Goal: Information Seeking & Learning: Check status

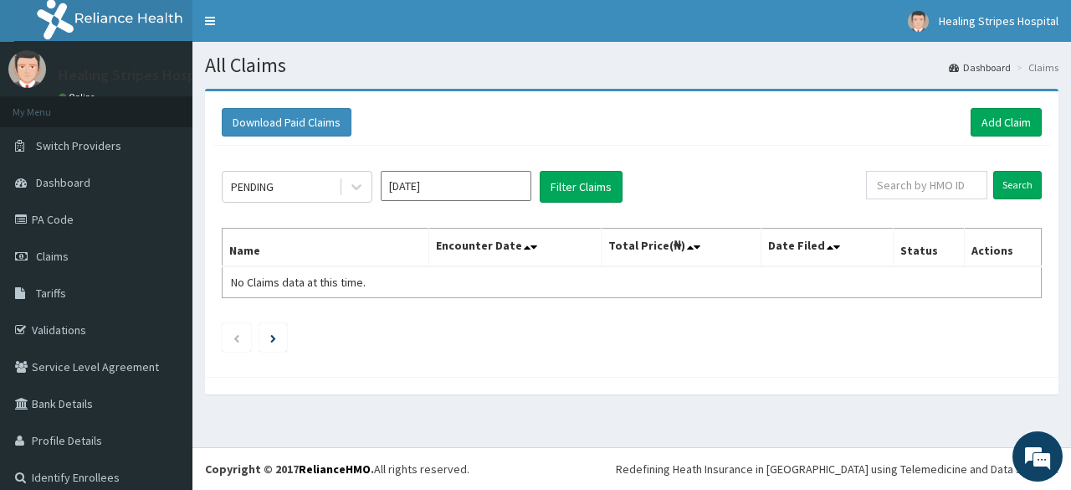
click at [455, 184] on input "[DATE]" at bounding box center [456, 186] width 151 height 30
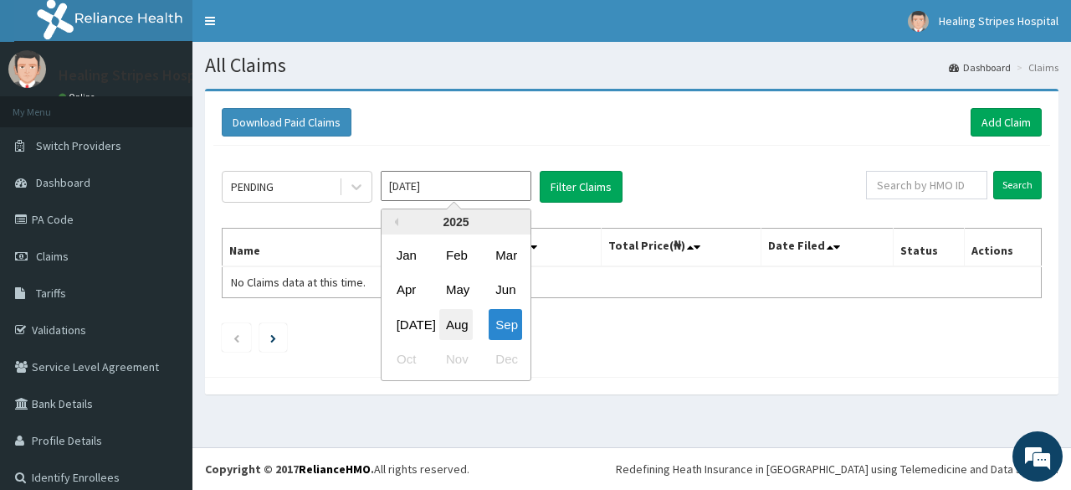
click at [454, 332] on div "Aug" at bounding box center [455, 324] width 33 height 31
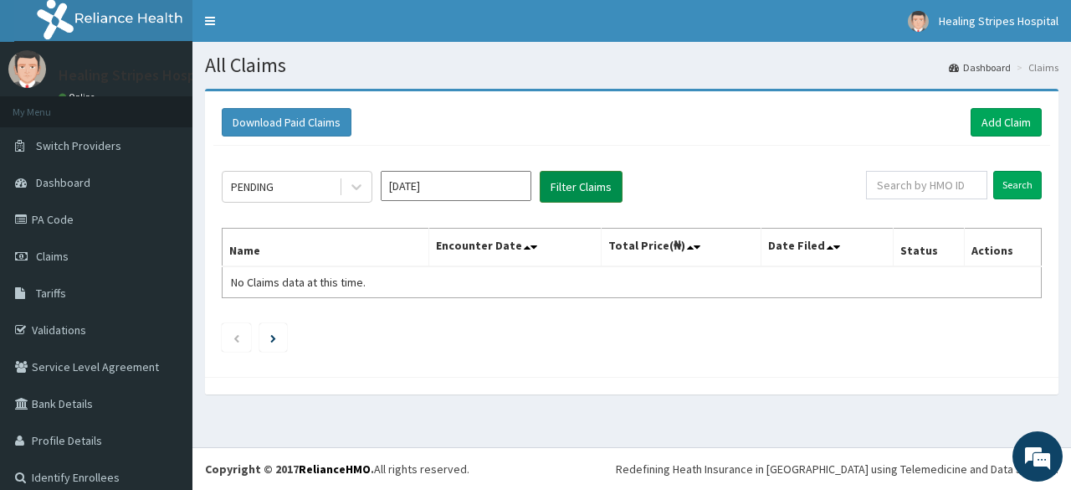
click at [576, 183] on button "Filter Claims" at bounding box center [581, 187] width 83 height 32
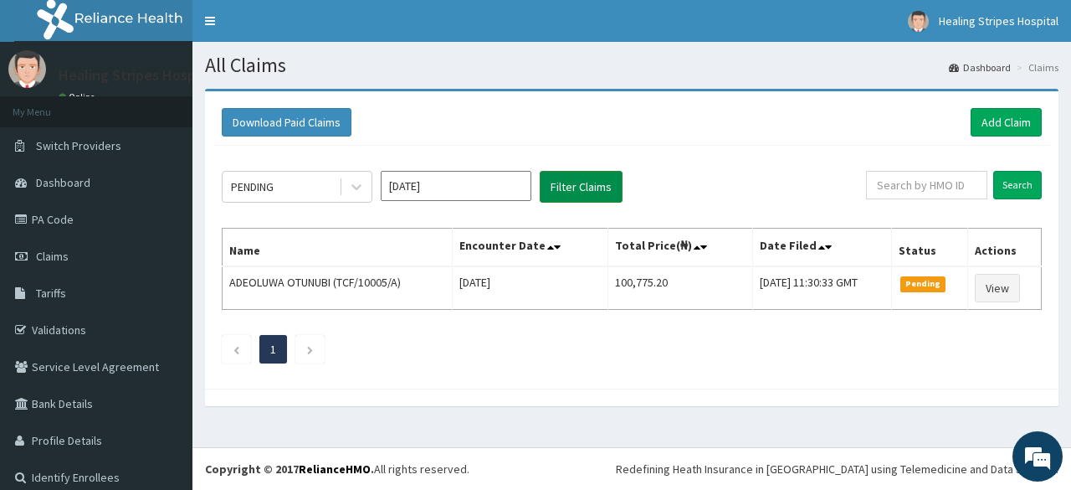
click at [587, 181] on button "Filter Claims" at bounding box center [581, 187] width 83 height 32
click at [348, 187] on icon at bounding box center [356, 186] width 17 height 17
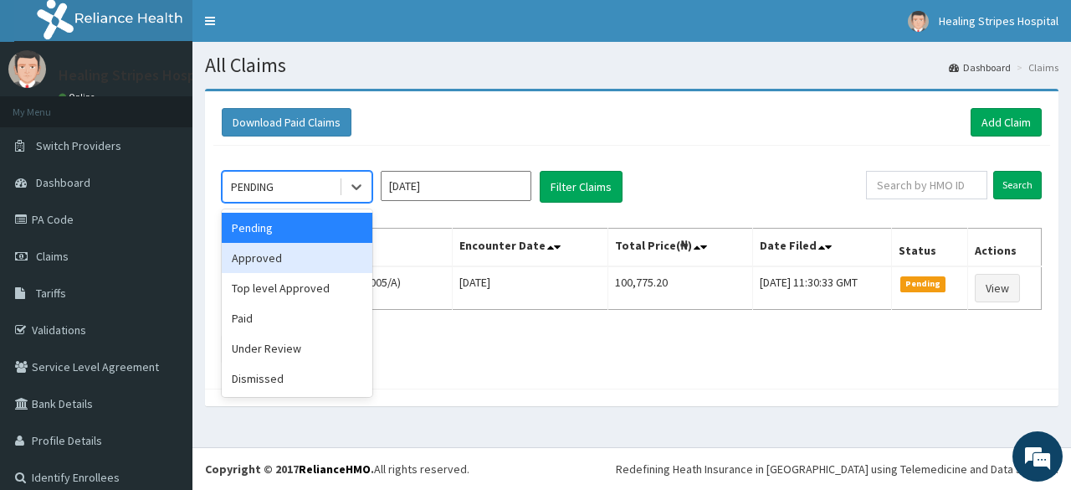
click at [294, 256] on div "Approved" at bounding box center [297, 258] width 151 height 30
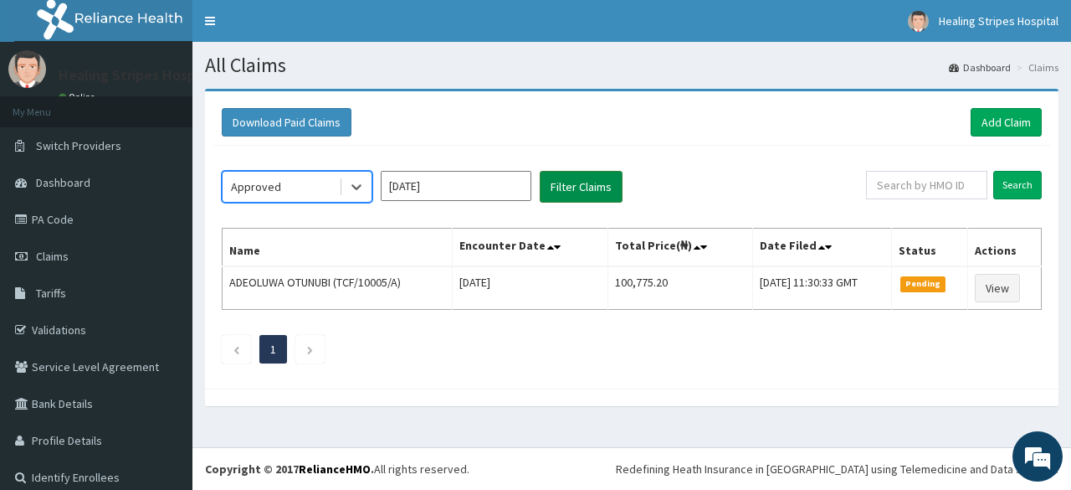
click at [587, 187] on button "Filter Claims" at bounding box center [581, 187] width 83 height 32
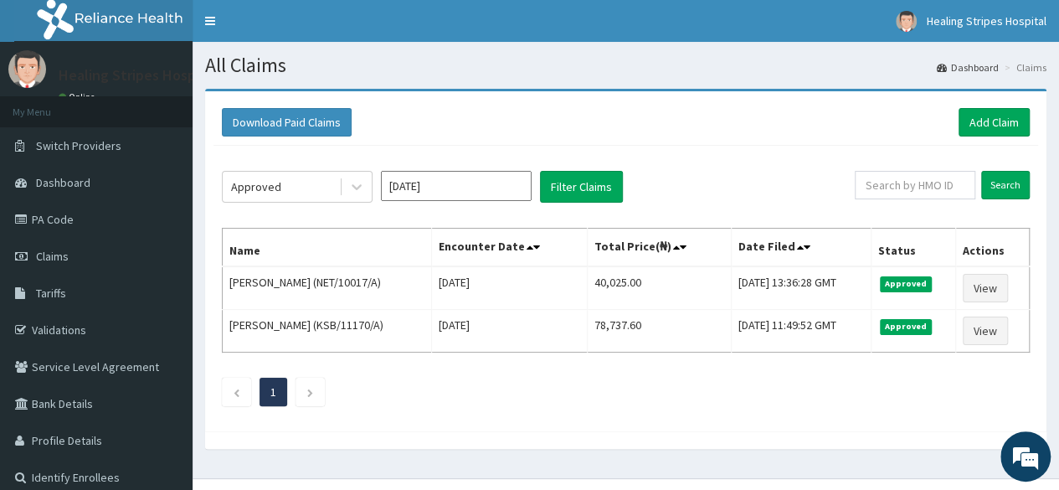
click at [500, 191] on input "[DATE]" at bounding box center [456, 186] width 151 height 30
click at [516, 137] on div "Download Paid Claims Add Claim" at bounding box center [625, 123] width 824 height 46
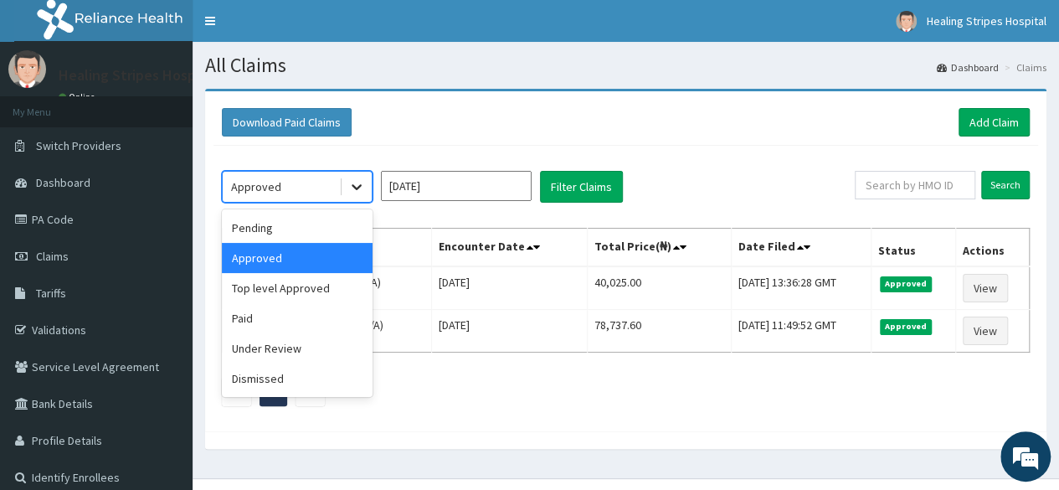
click at [356, 190] on icon at bounding box center [356, 186] width 17 height 17
click at [328, 285] on div "Top level Approved" at bounding box center [297, 288] width 151 height 30
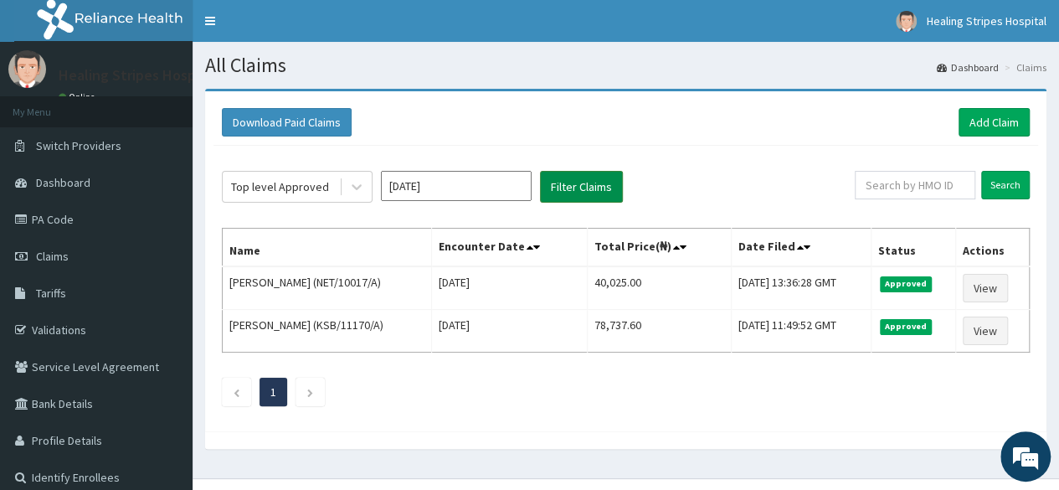
click at [608, 181] on button "Filter Claims" at bounding box center [581, 187] width 83 height 32
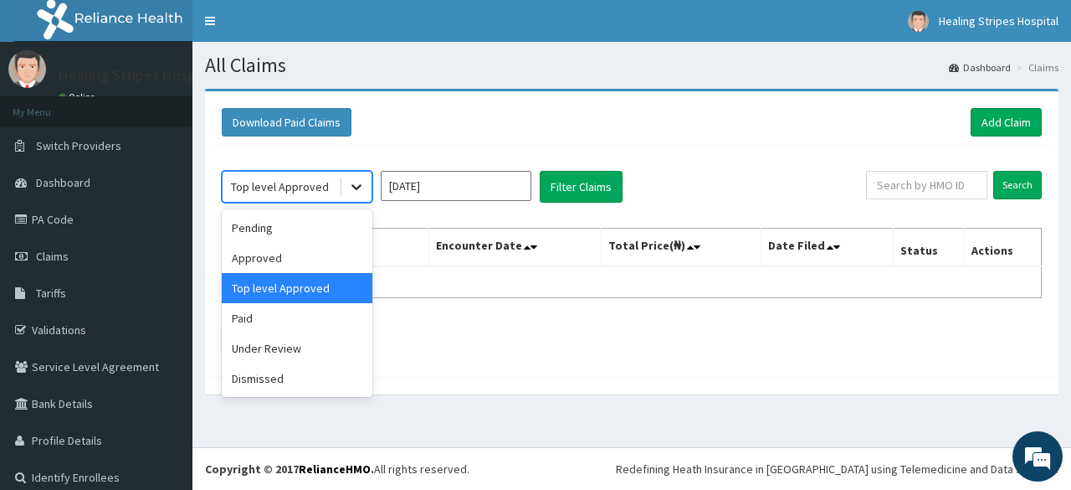
click at [356, 188] on icon at bounding box center [356, 188] width 10 height 6
click at [305, 315] on div "Paid" at bounding box center [297, 318] width 151 height 30
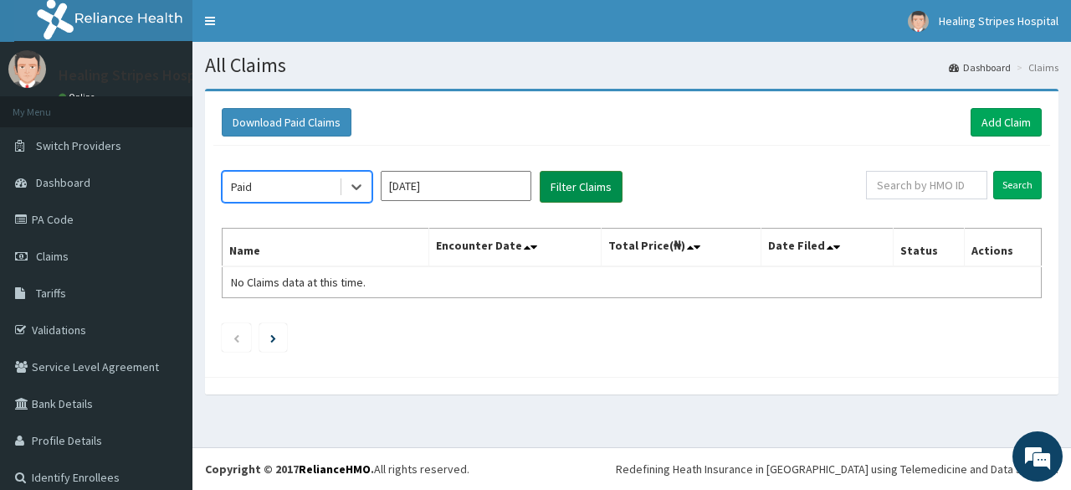
click at [587, 187] on button "Filter Claims" at bounding box center [581, 187] width 83 height 32
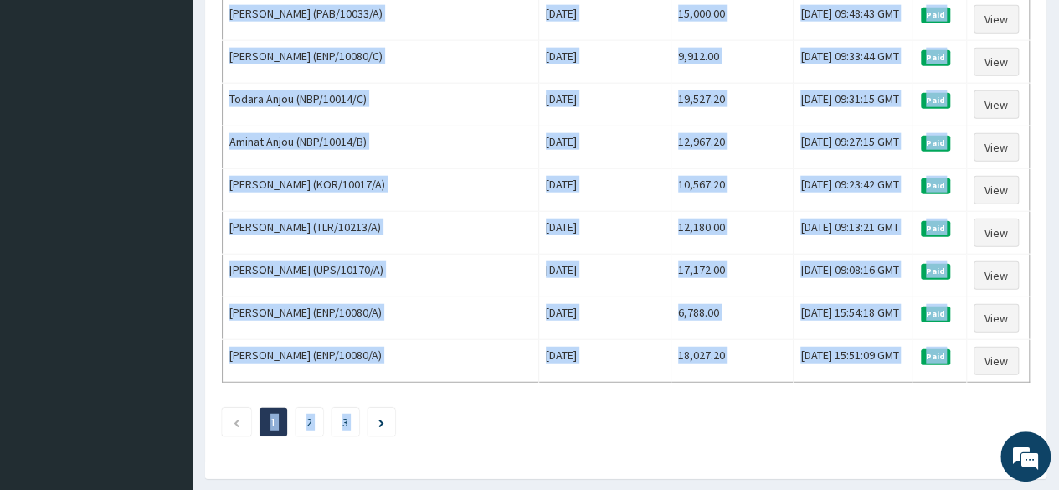
scroll to position [2036, 0]
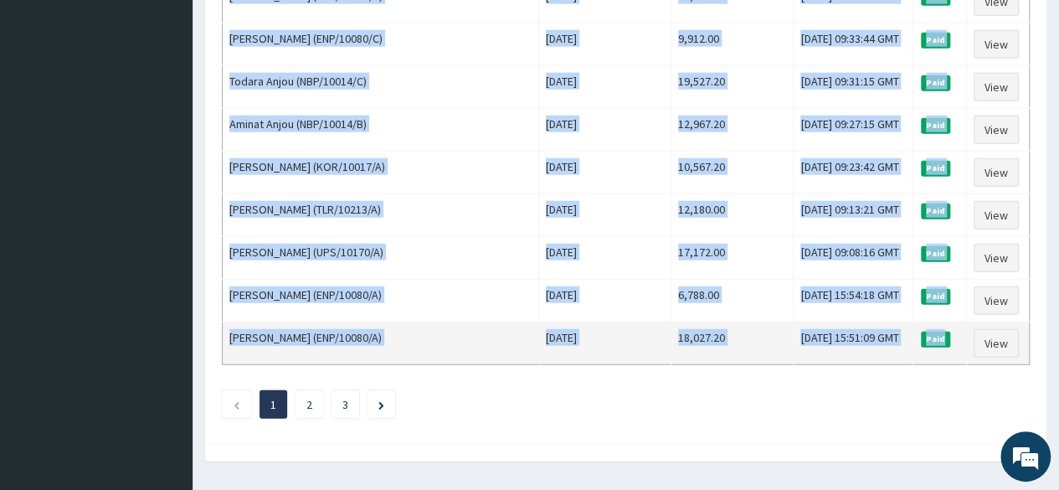
drag, startPoint x: 226, startPoint y: 276, endPoint x: 959, endPoint y: 310, distance: 733.9
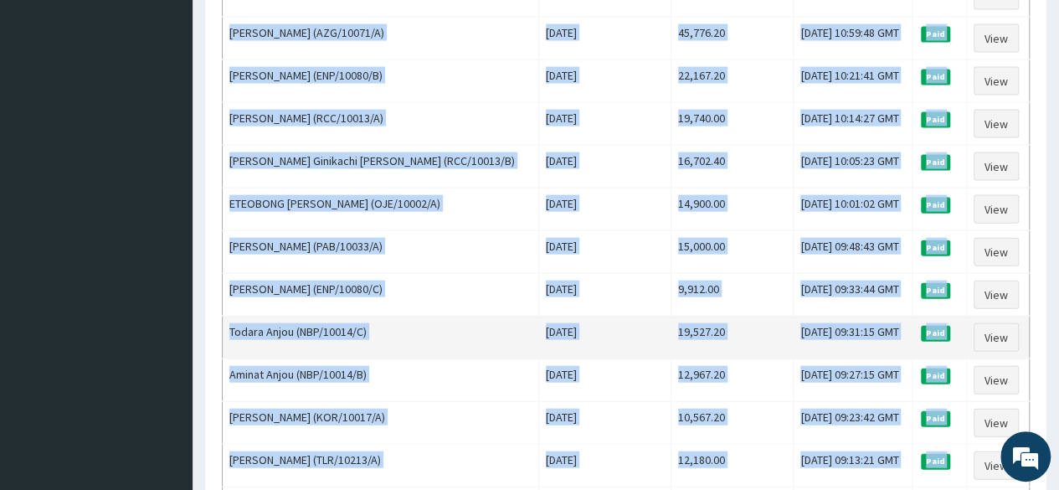
scroll to position [1785, 0]
copy tbody "IPUOLE [PERSON_NAME] (MEU/10009/A) [DATE] 62,520.00 [DATE] 12:40:21 GMT Paid Vi…"
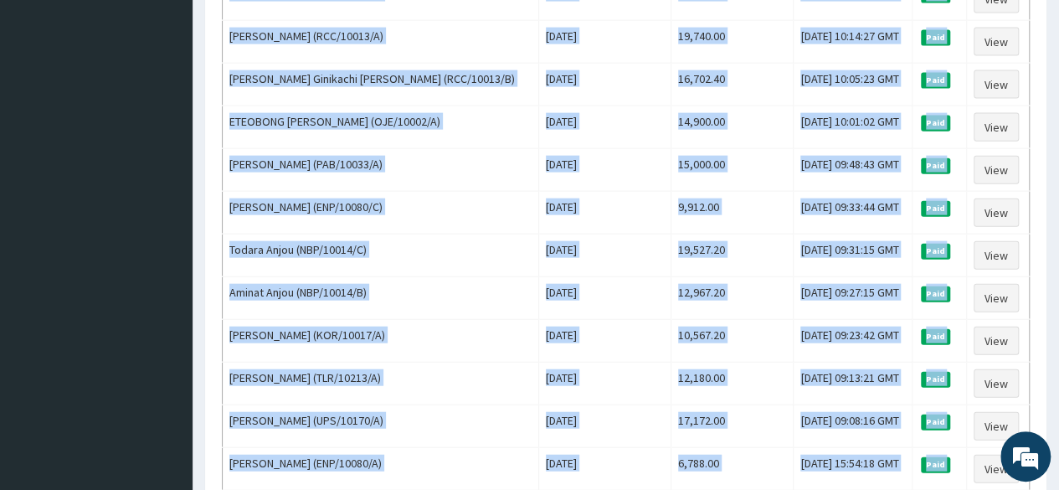
scroll to position [2036, 0]
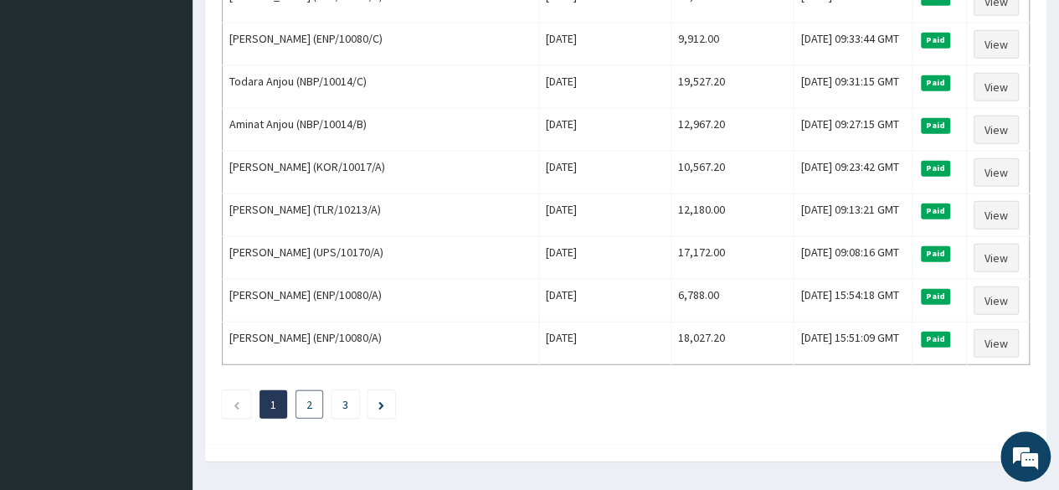
click at [306, 390] on li "2" at bounding box center [309, 404] width 28 height 28
click at [315, 390] on li "2" at bounding box center [309, 404] width 28 height 28
click at [309, 397] on link "2" at bounding box center [309, 404] width 6 height 15
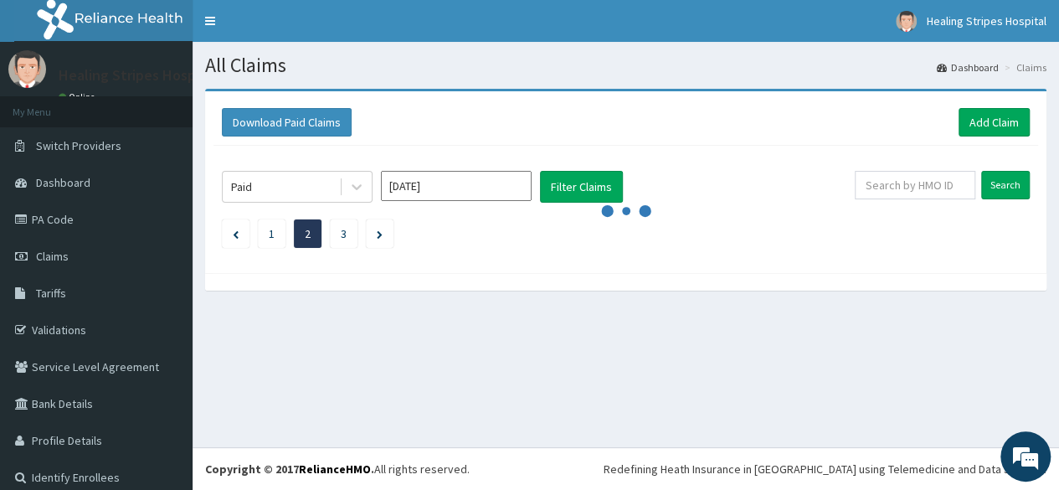
scroll to position [0, 0]
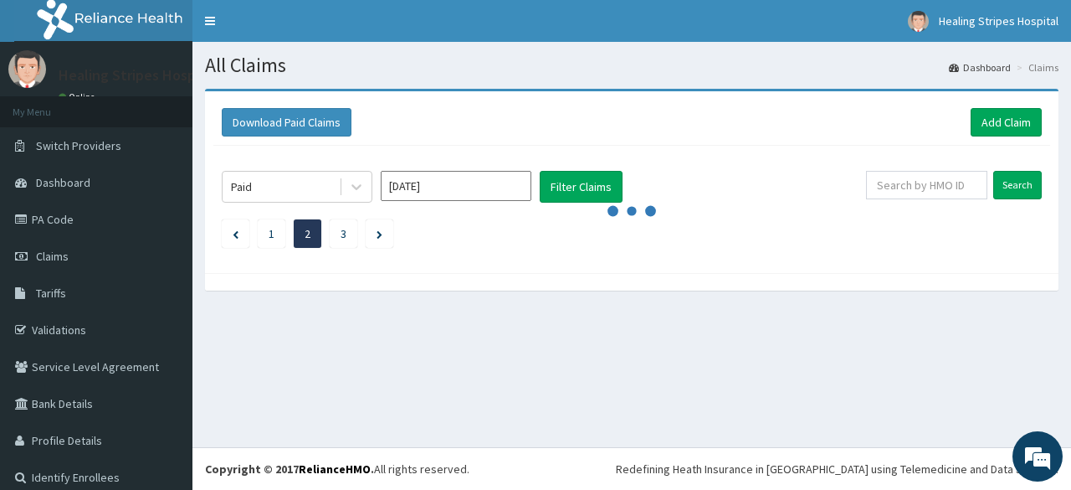
click at [310, 367] on div "All Claims Dashboard Claims Download Paid Claims Add Claim × Note you can only …" at bounding box center [631, 244] width 879 height 405
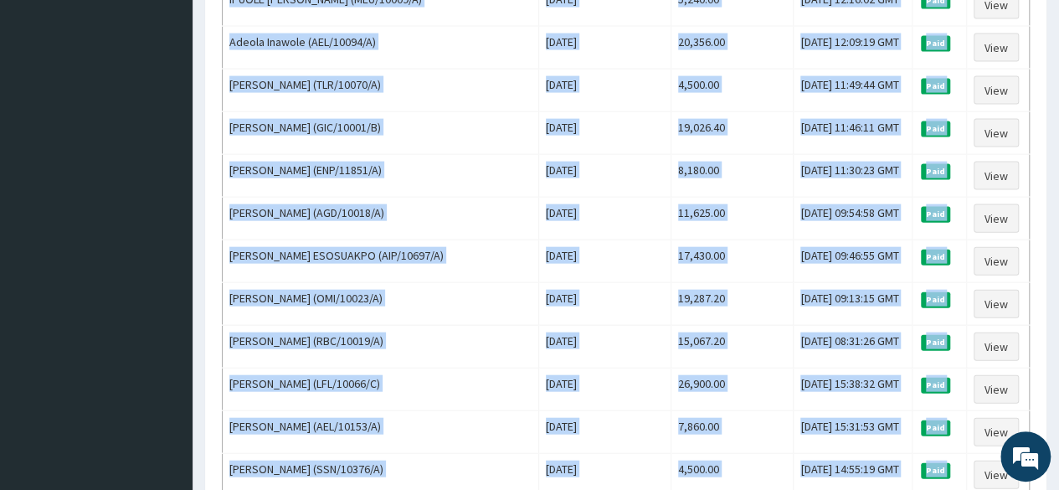
scroll to position [2036, 0]
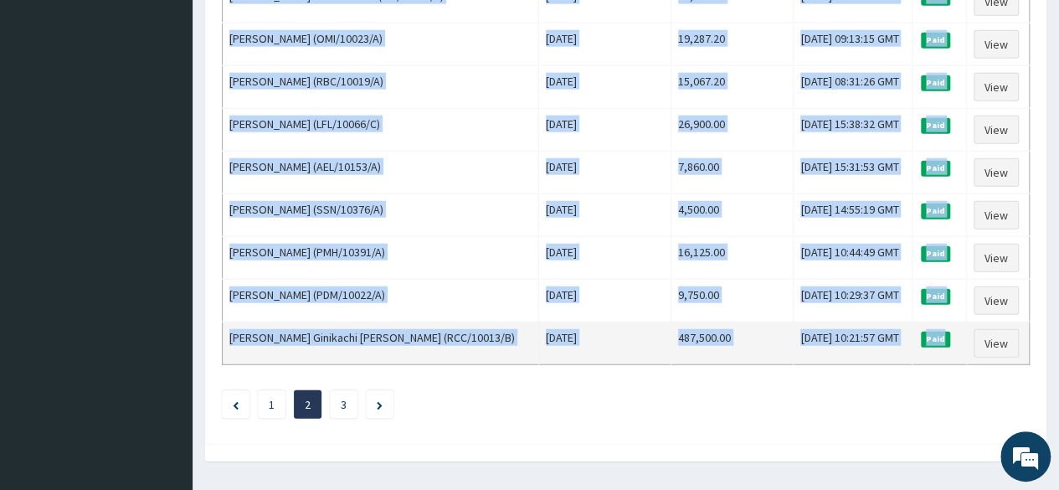
drag, startPoint x: 226, startPoint y: 165, endPoint x: 949, endPoint y: 299, distance: 735.3
copy tbody "Brenda Dokubo - Harry (LMG/10215/A) Thu Aug 21 2025 19,275.00 Thu, 04 Sep 2025 …"
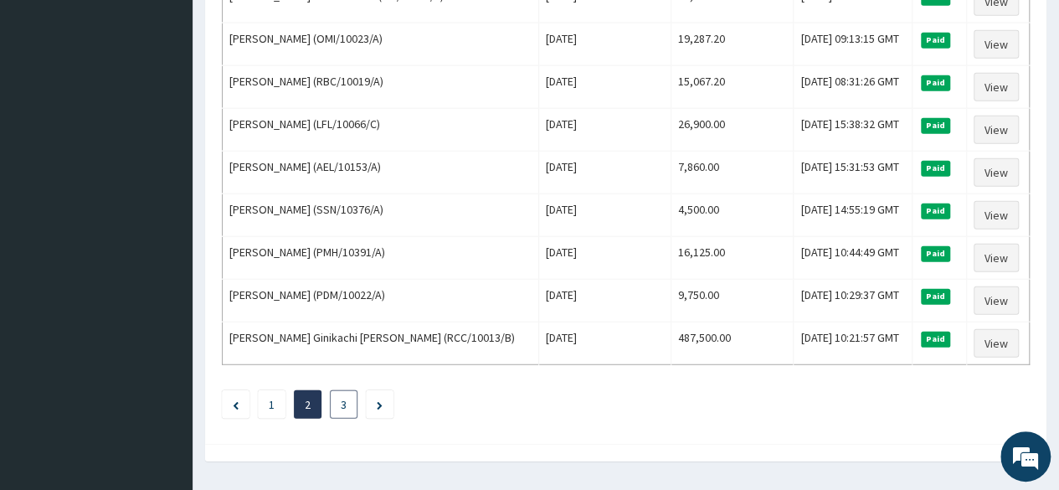
click at [343, 397] on link "3" at bounding box center [344, 404] width 6 height 15
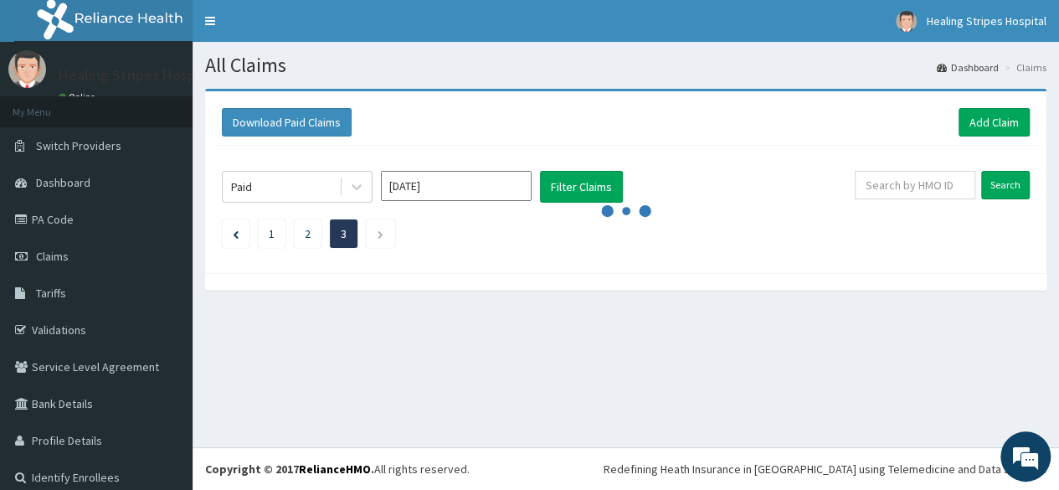
scroll to position [0, 0]
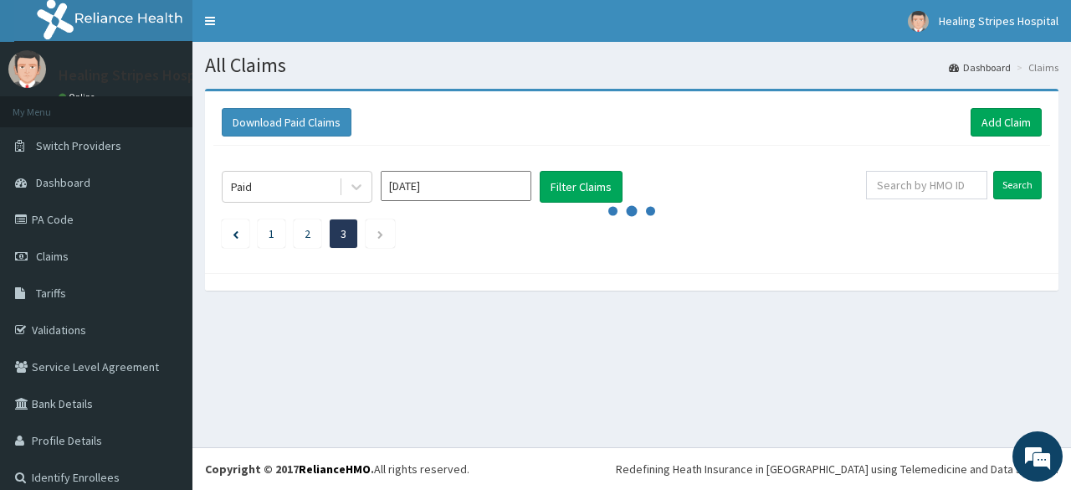
click at [343, 362] on div "All Claims Dashboard Claims Download Paid Claims Add Claim × Note you can only …" at bounding box center [631, 244] width 879 height 405
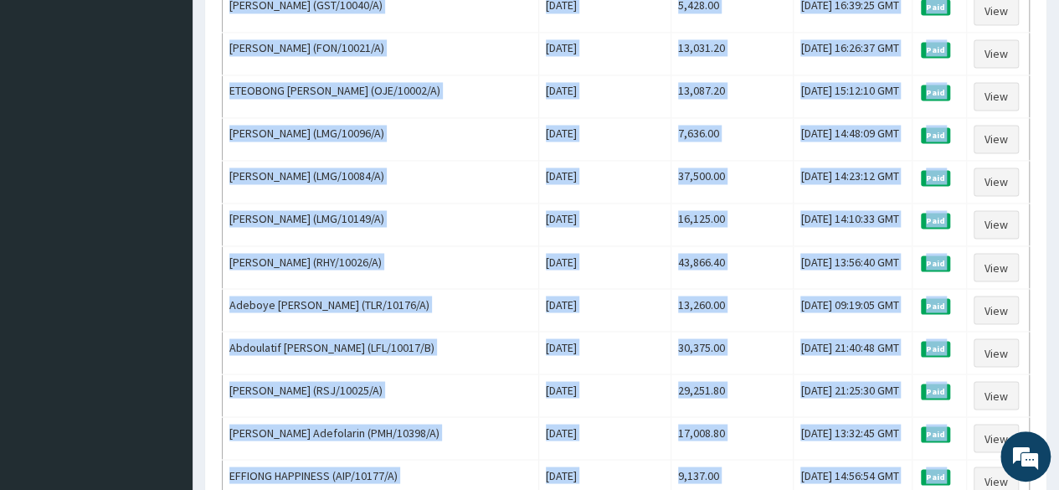
scroll to position [1576, 0]
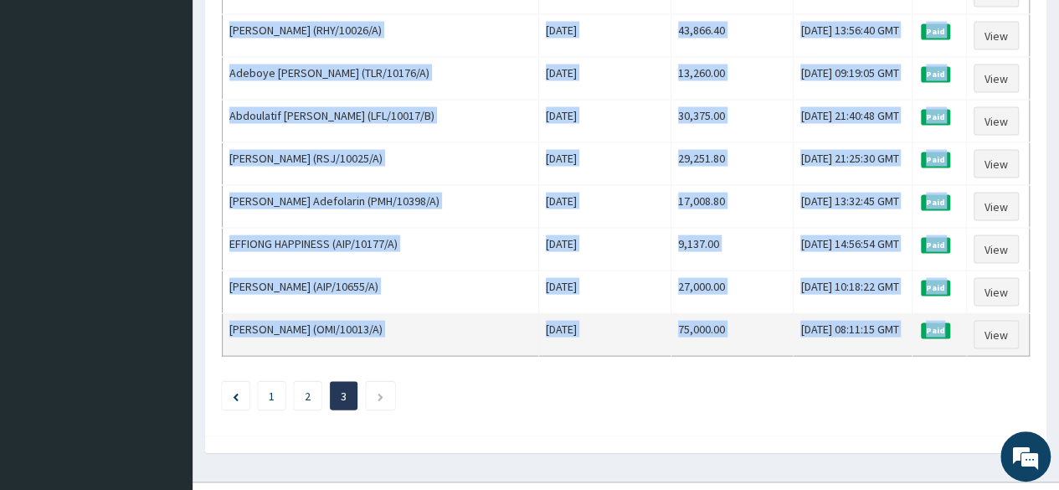
drag, startPoint x: 224, startPoint y: 279, endPoint x: 954, endPoint y: 303, distance: 730.1
copy tbody "ROSEMARY NDUBUISI (ICN/10175/A) Tue Aug 19 2025 1,500,000.00 Tue, 02 Sep 2025 1…"
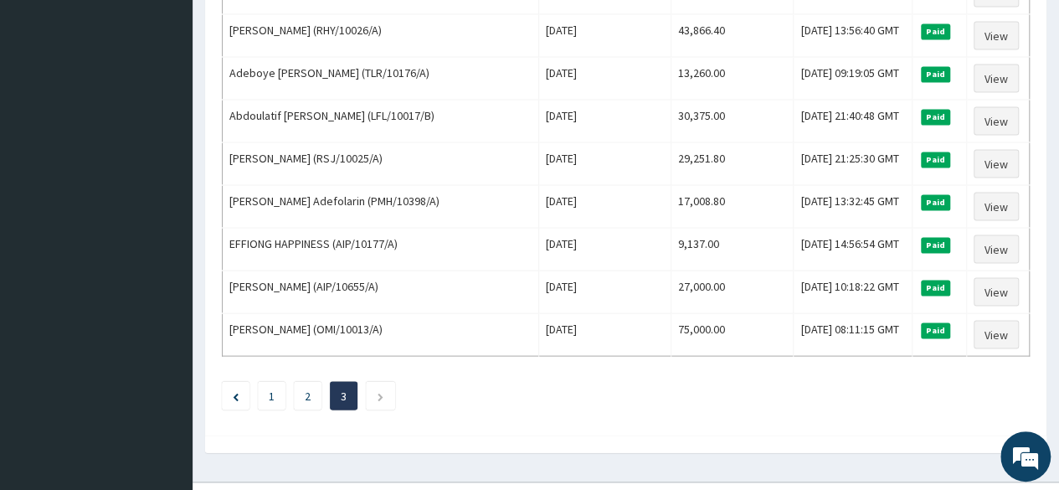
click at [496, 381] on ul "1 2 3" at bounding box center [626, 395] width 808 height 28
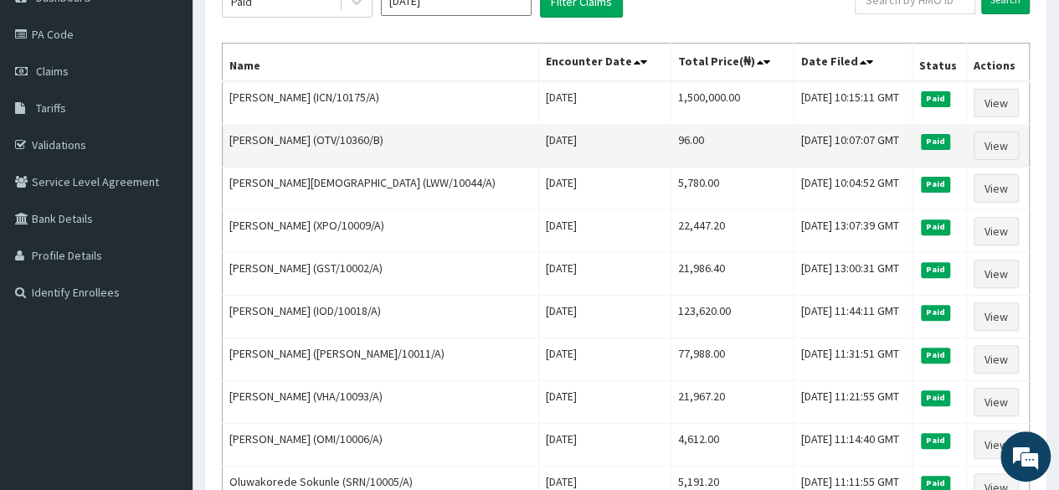
scroll to position [69, 0]
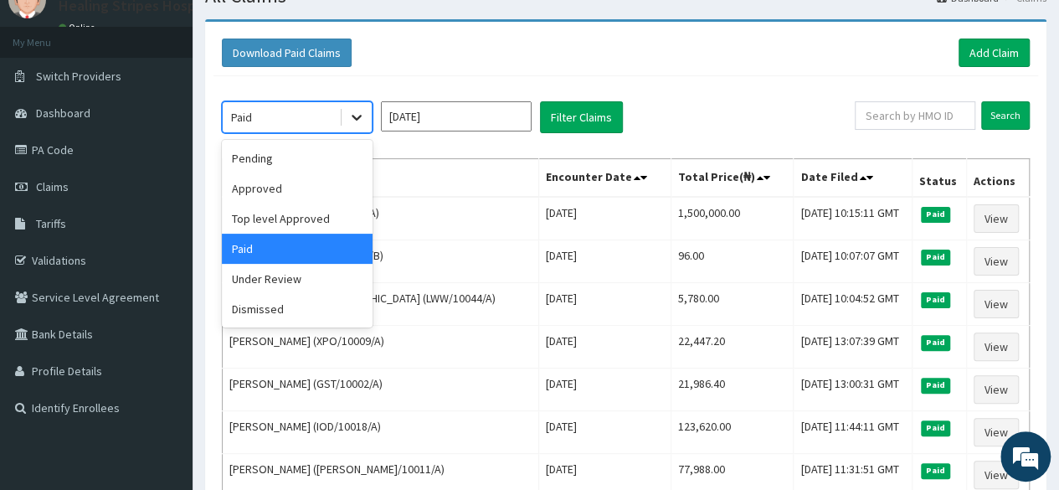
click at [356, 117] on icon at bounding box center [356, 118] width 10 height 6
click at [321, 281] on div "Under Review" at bounding box center [297, 279] width 151 height 30
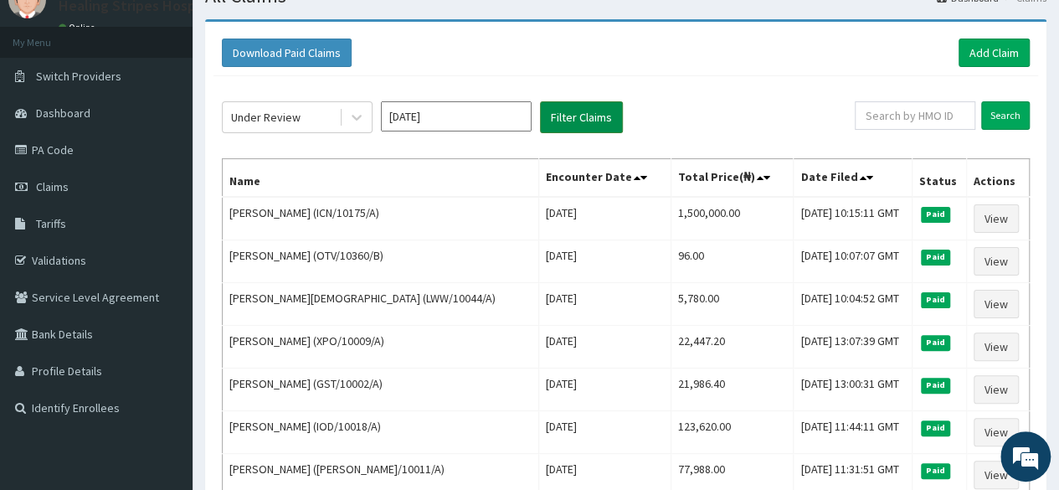
click at [576, 115] on button "Filter Claims" at bounding box center [581, 117] width 83 height 32
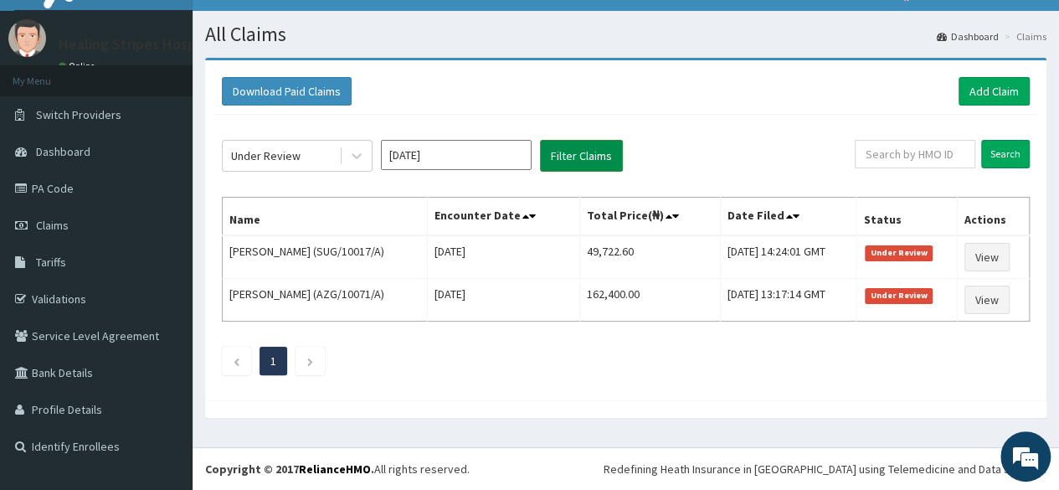
scroll to position [28, 0]
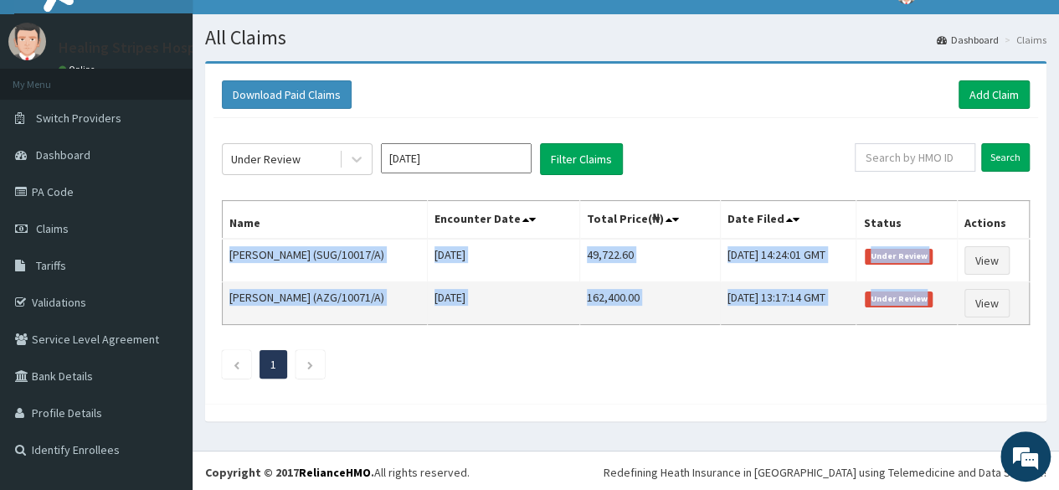
drag, startPoint x: 229, startPoint y: 251, endPoint x: 944, endPoint y: 290, distance: 715.8
click at [944, 290] on tbody "Vivian Unuagah (SUG/10017/A) Wed Aug 27 2025 49,722.60 Mon, 08 Sep 2025 14:24:0…" at bounding box center [626, 282] width 807 height 86
copy tbody "Vivian Unuagah (SUG/10017/A) Wed Aug 27 2025 49,722.60 Mon, 08 Sep 2025 14:24:0…"
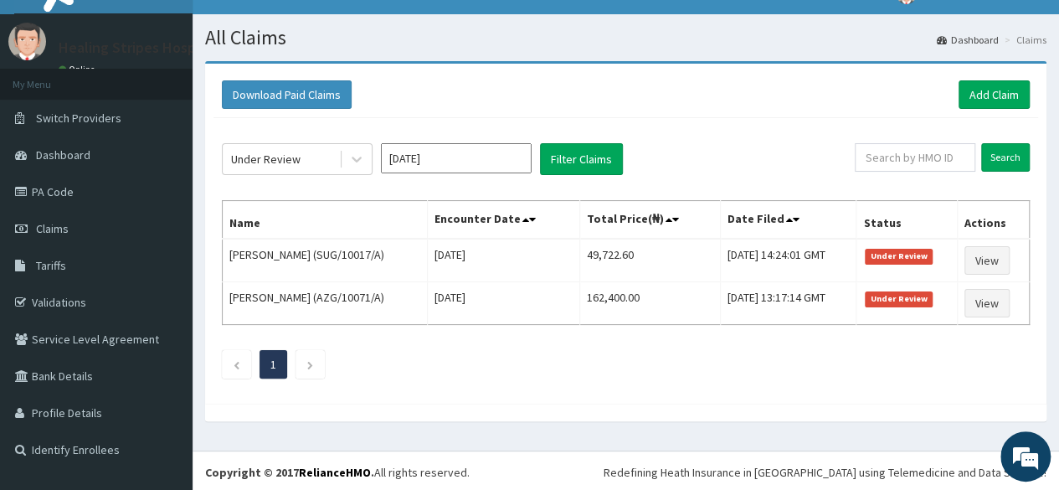
drag, startPoint x: 444, startPoint y: 354, endPoint x: 432, endPoint y: 322, distance: 33.9
click at [444, 351] on ul "1" at bounding box center [626, 364] width 808 height 28
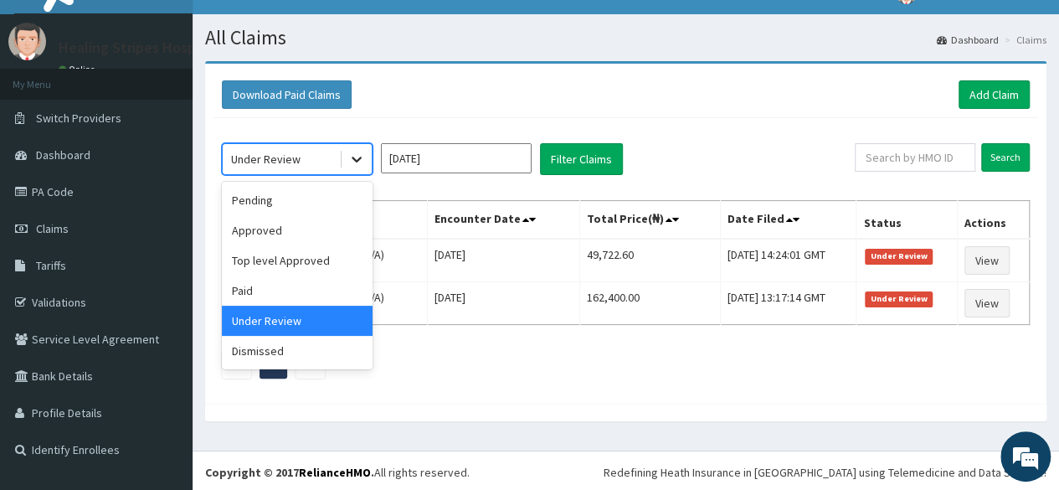
click at [362, 158] on icon at bounding box center [356, 159] width 17 height 17
click at [276, 351] on div "Dismissed" at bounding box center [297, 351] width 151 height 30
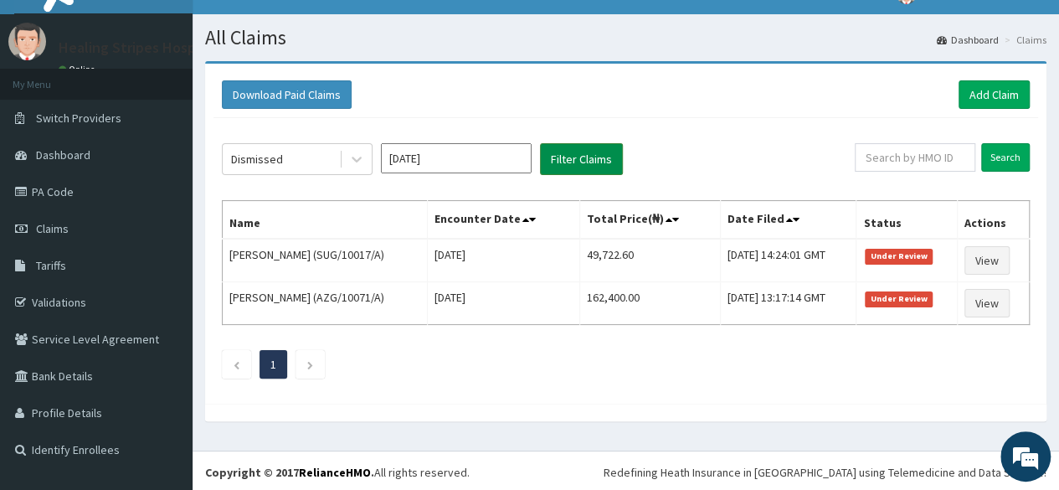
click at [563, 162] on button "Filter Claims" at bounding box center [581, 159] width 83 height 32
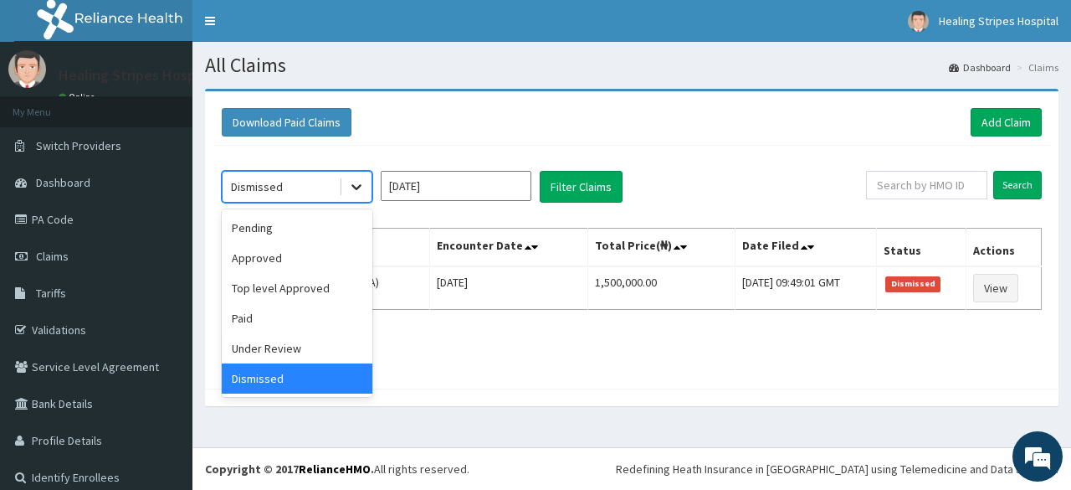
click at [353, 190] on icon at bounding box center [356, 186] width 17 height 17
click at [289, 235] on div "Pending" at bounding box center [297, 228] width 151 height 30
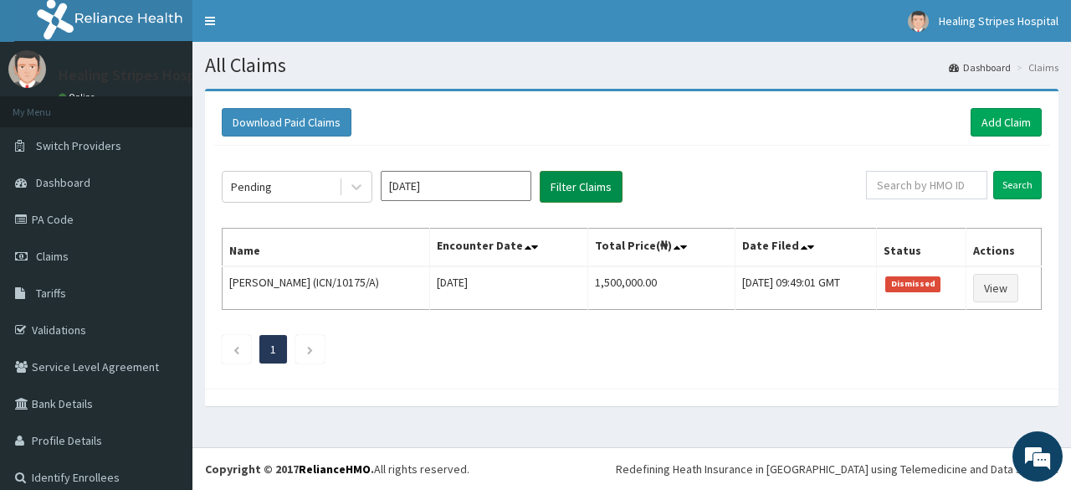
click at [585, 182] on button "Filter Claims" at bounding box center [581, 187] width 83 height 32
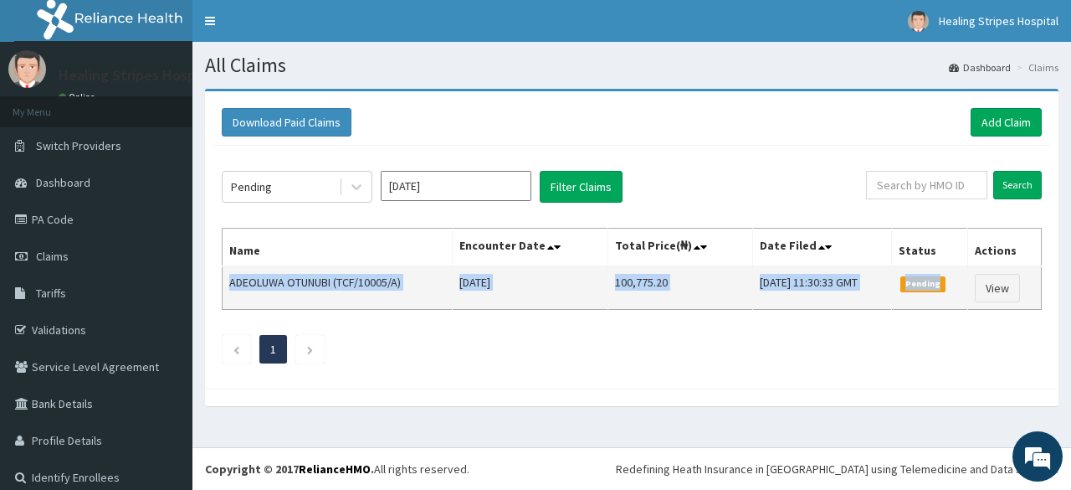
drag, startPoint x: 228, startPoint y: 280, endPoint x: 931, endPoint y: 279, distance: 702.1
click at [944, 279] on tr "ADEOLUWA OTUNUBI (TCF/10005/A) Mon Aug 11 2025 100,775.20 Tue, 02 Sep 2025 11:3…" at bounding box center [632, 288] width 819 height 44
copy tr "ADEOLUWA OTUNUBI (TCF/10005/A) Mon Aug 11 2025 100,775.20 Tue, 02 Sep 2025 11:3…"
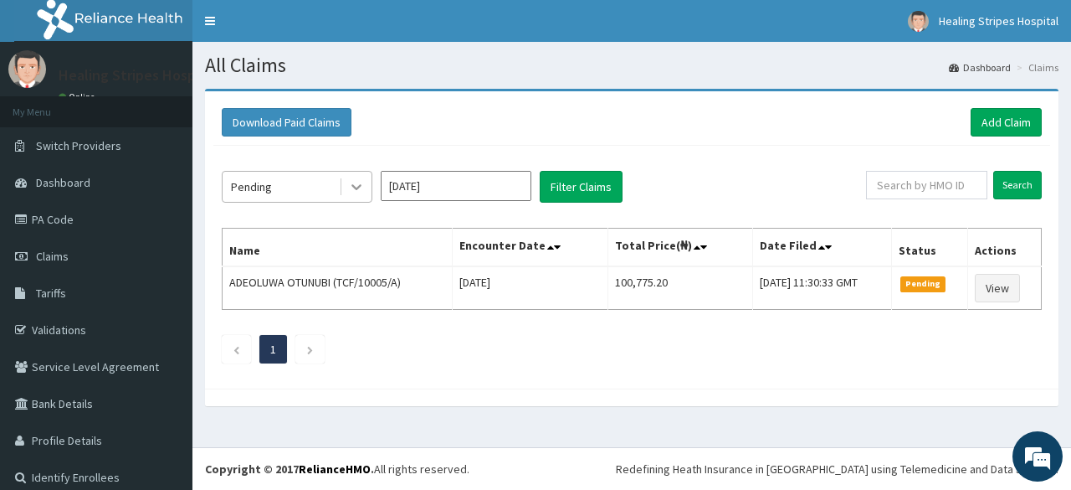
click at [355, 188] on icon at bounding box center [356, 186] width 17 height 17
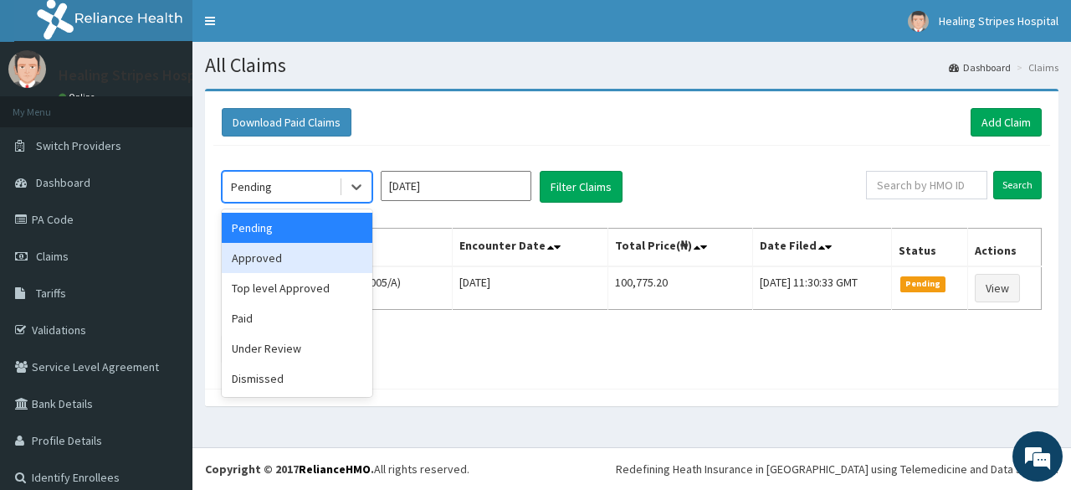
click at [305, 254] on div "Approved" at bounding box center [297, 258] width 151 height 30
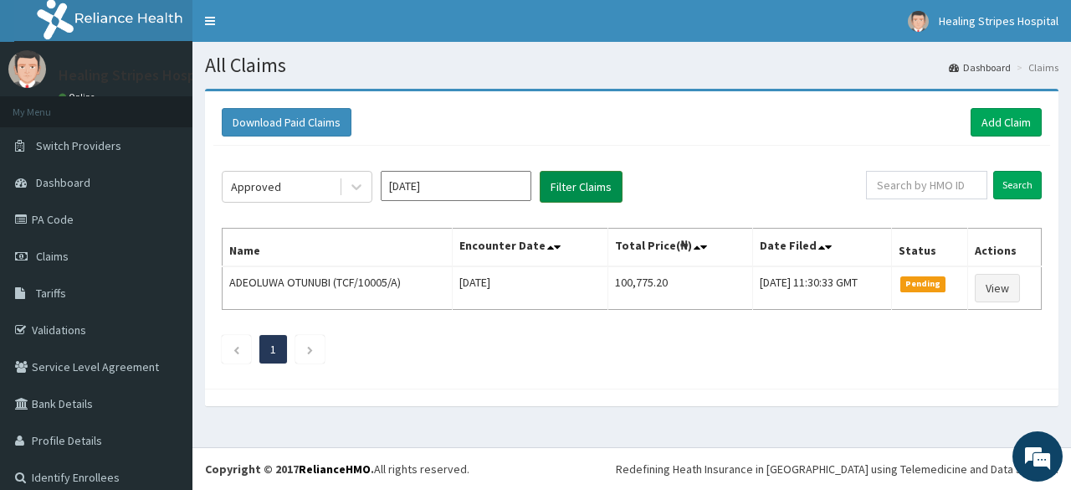
click at [570, 189] on button "Filter Claims" at bounding box center [581, 187] width 83 height 32
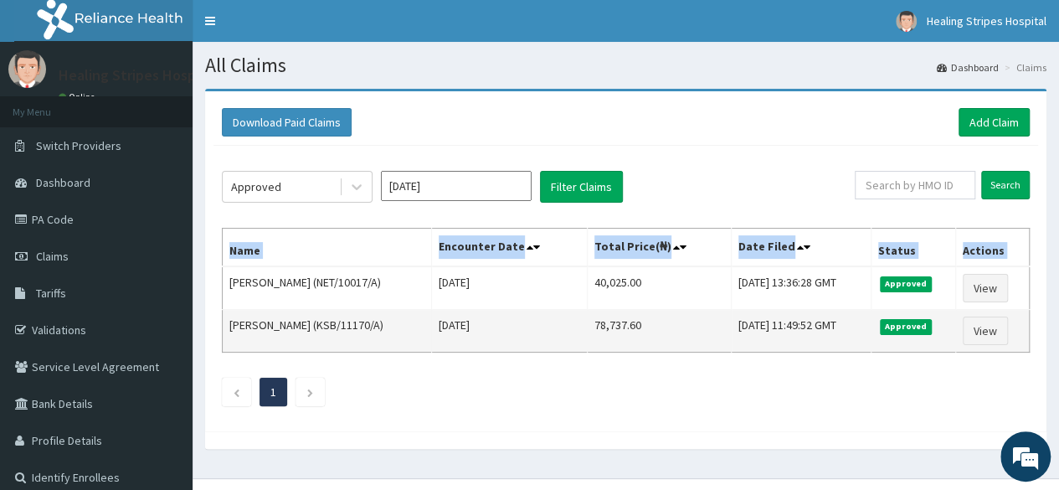
drag, startPoint x: 228, startPoint y: 275, endPoint x: 890, endPoint y: 309, distance: 663.6
click at [942, 319] on tbody "UGONMA OKORIE (NET/10017/A) Wed Aug 27 2025 40,025.00 Mon, 08 Sep 2025 13:36:28…" at bounding box center [626, 309] width 807 height 86
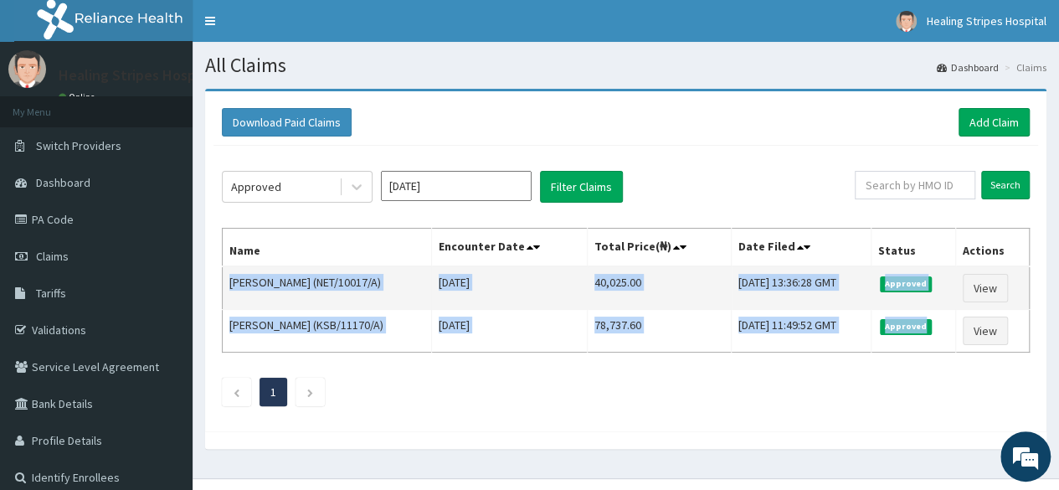
copy tbody "UGONMA OKORIE (NET/10017/A) Wed Aug 27 2025 40,025.00 Mon, 08 Sep 2025 13:36:28…"
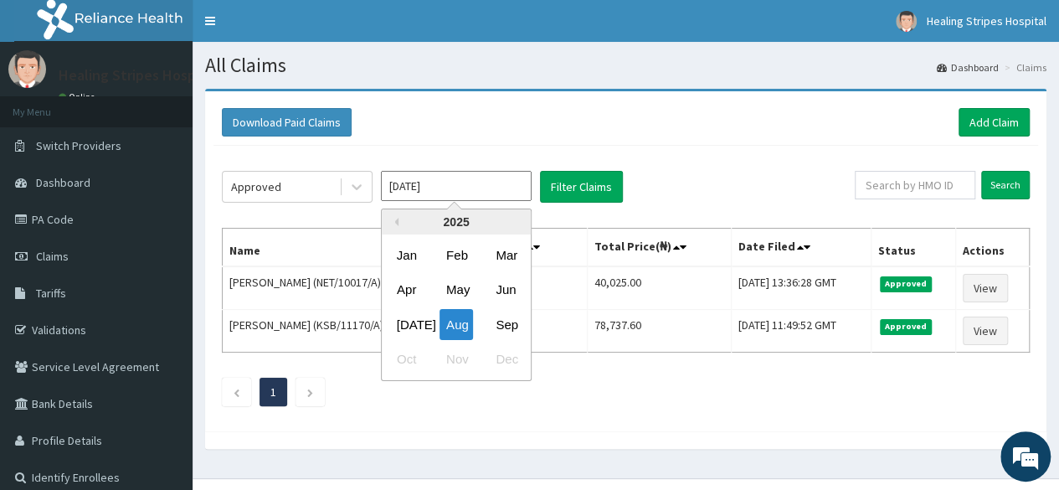
click at [470, 186] on input "Aug 2025" at bounding box center [456, 186] width 151 height 30
click at [459, 289] on div "May" at bounding box center [455, 289] width 33 height 31
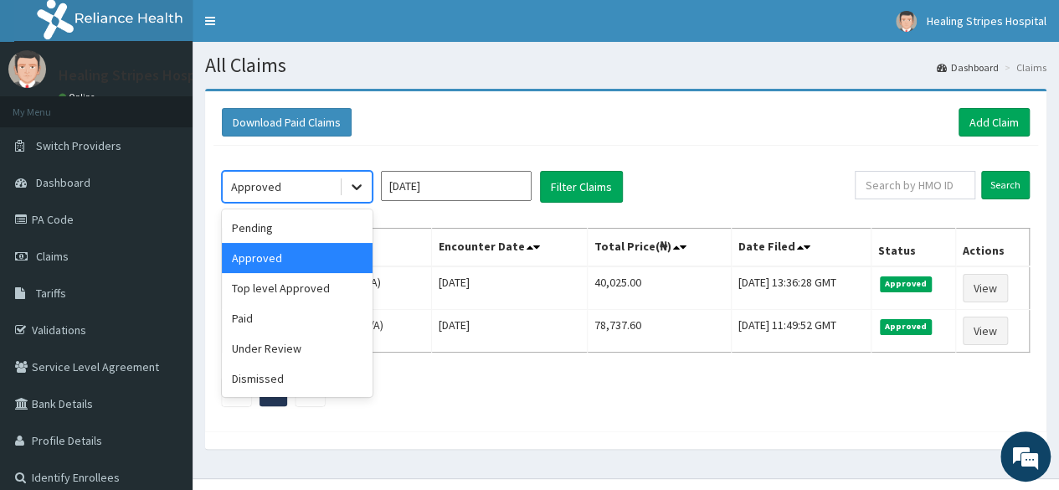
click at [353, 185] on icon at bounding box center [356, 186] width 17 height 17
click at [315, 225] on div "Pending" at bounding box center [297, 228] width 151 height 30
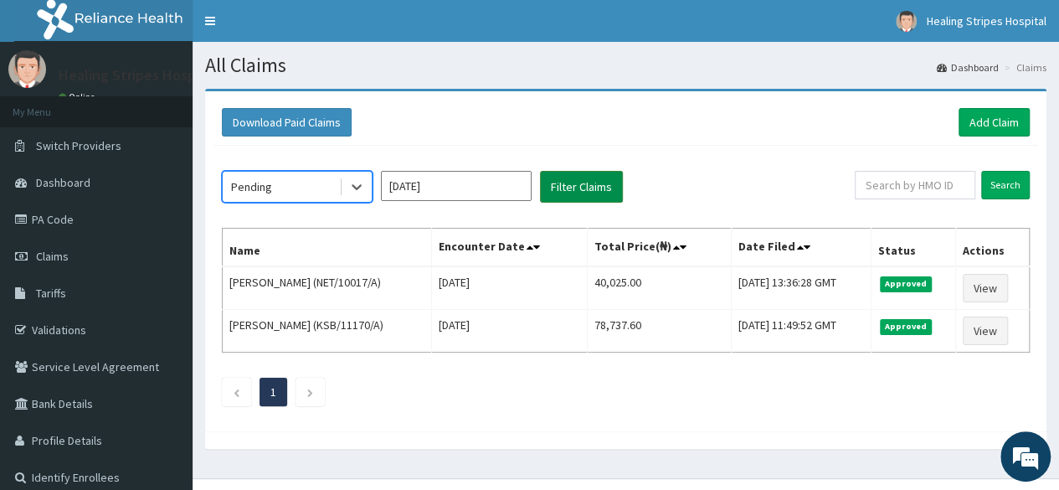
click at [581, 190] on button "Filter Claims" at bounding box center [581, 187] width 83 height 32
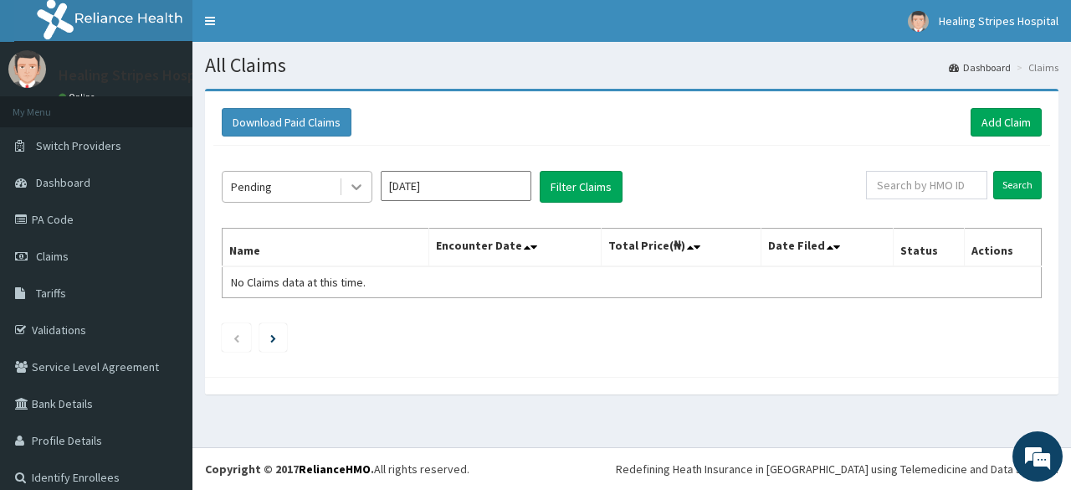
click at [353, 192] on icon at bounding box center [356, 186] width 17 height 17
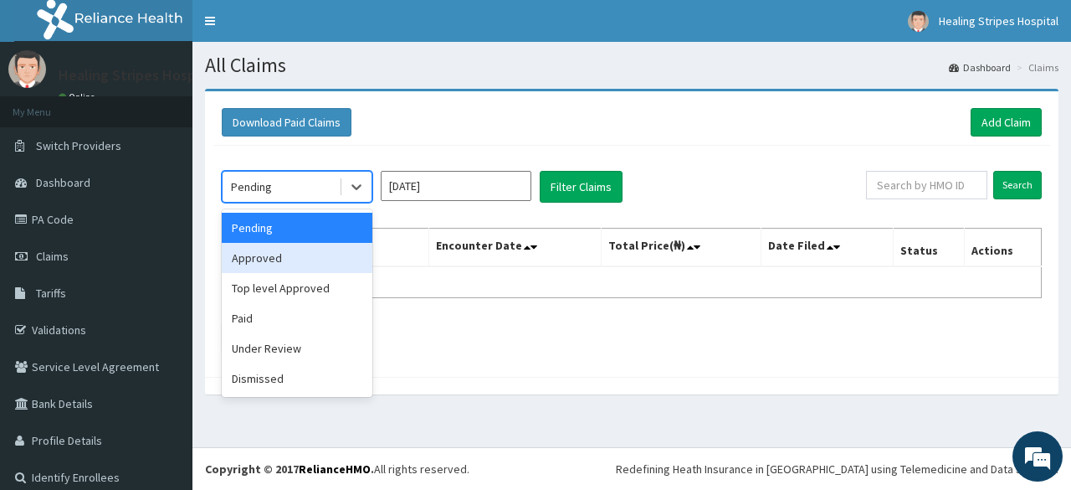
drag, startPoint x: 320, startPoint y: 254, endPoint x: 478, endPoint y: 230, distance: 159.9
click at [320, 254] on div "Approved" at bounding box center [297, 258] width 151 height 30
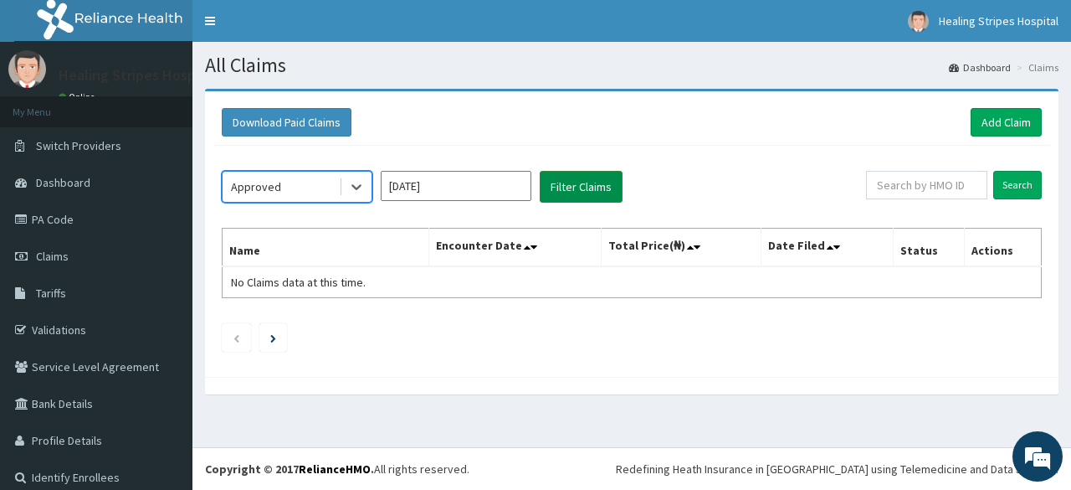
click at [596, 185] on button "Filter Claims" at bounding box center [581, 187] width 83 height 32
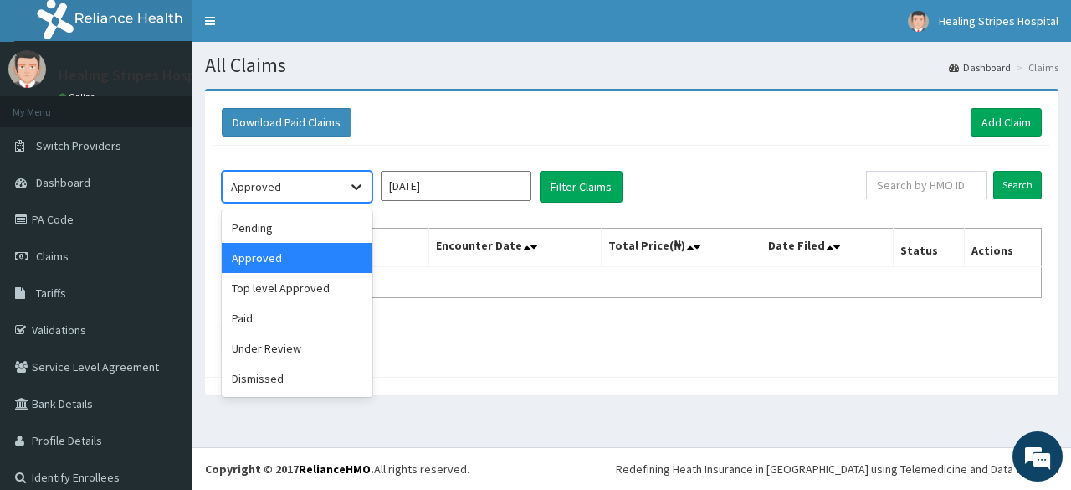
click at [356, 192] on icon at bounding box center [356, 186] width 17 height 17
click at [315, 284] on div "Top level Approved" at bounding box center [297, 288] width 151 height 30
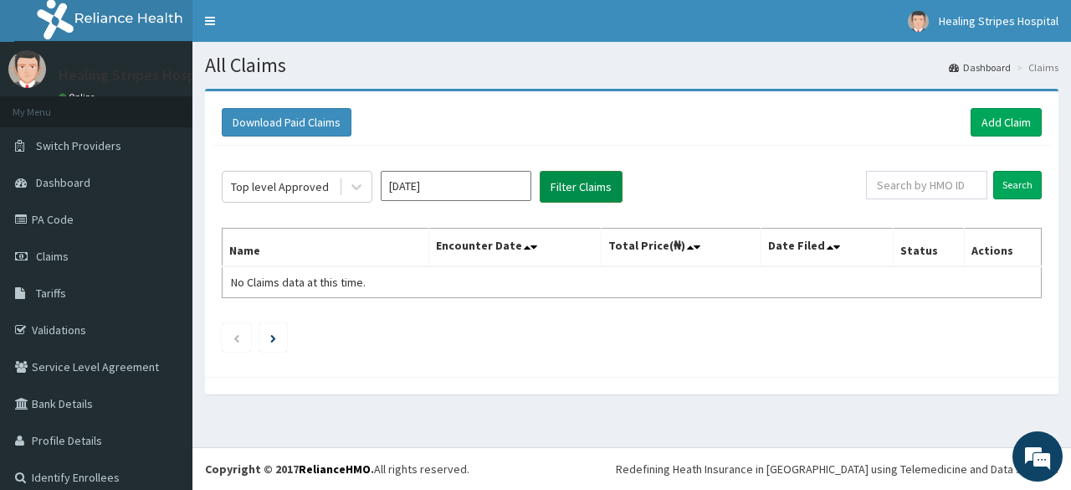
click at [600, 188] on button "Filter Claims" at bounding box center [581, 187] width 83 height 32
click at [600, 187] on button "Filter Claims" at bounding box center [581, 187] width 83 height 32
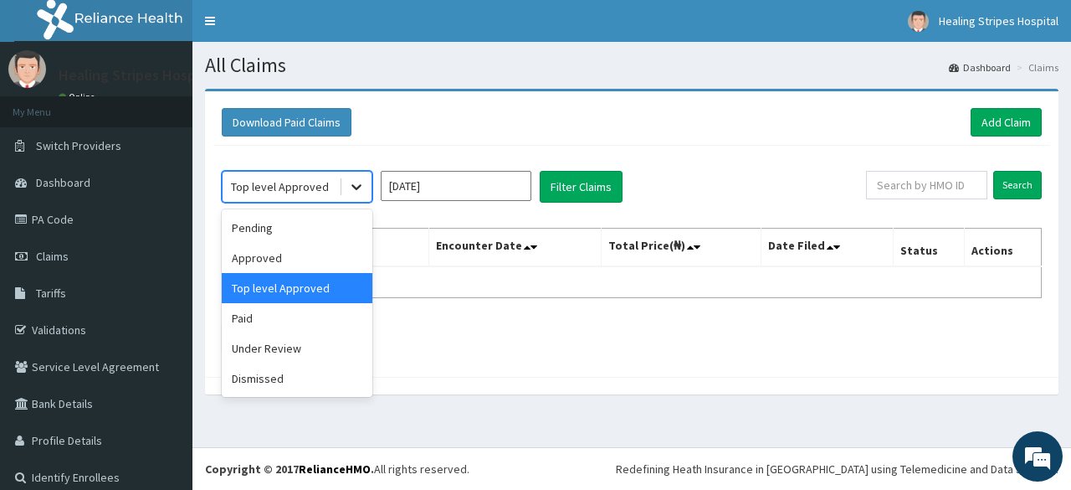
click at [354, 190] on icon at bounding box center [356, 186] width 17 height 17
click at [306, 308] on div "Paid" at bounding box center [297, 318] width 151 height 30
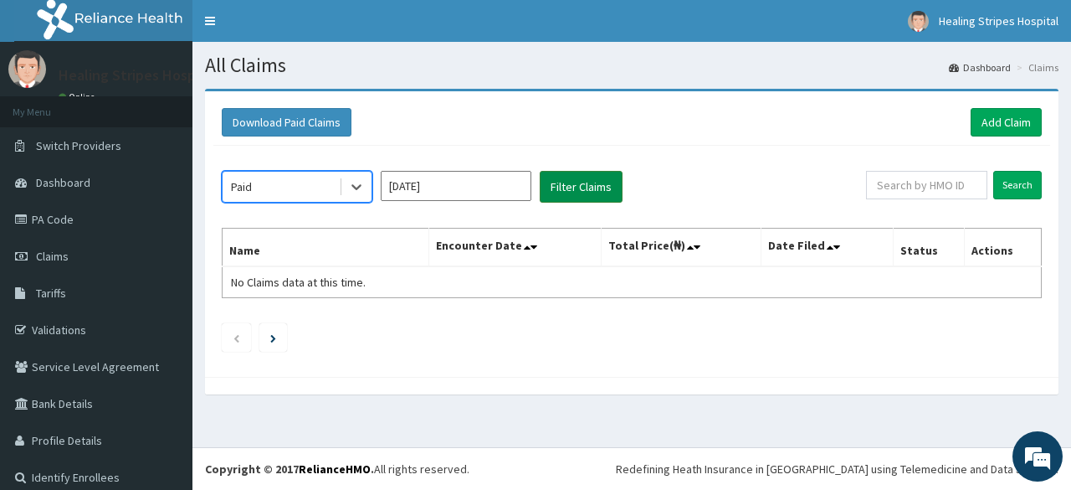
click at [598, 186] on button "Filter Claims" at bounding box center [581, 187] width 83 height 32
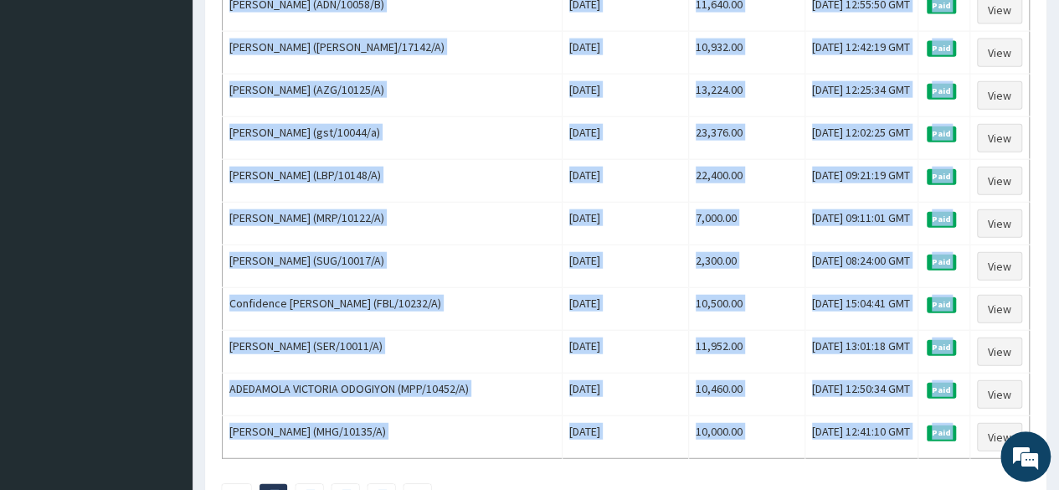
scroll to position [2036, 0]
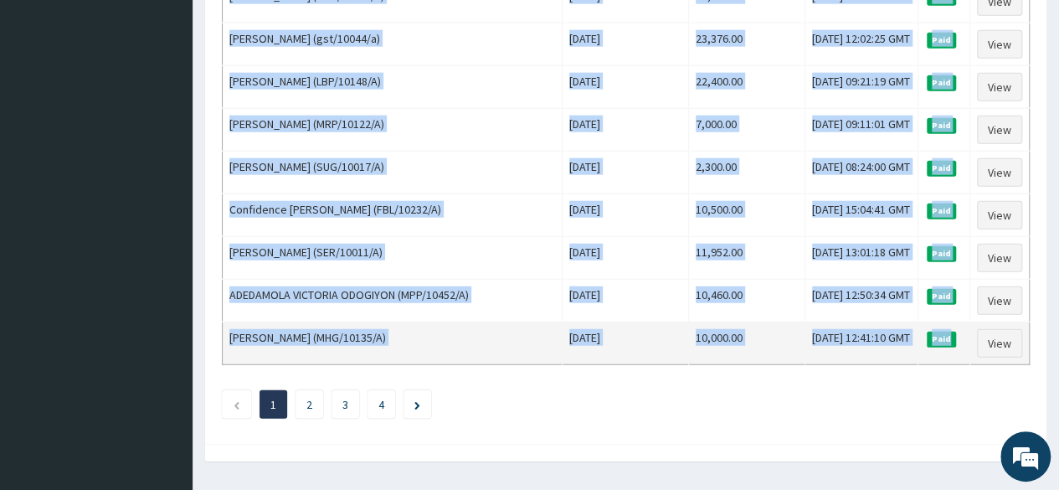
drag, startPoint x: 228, startPoint y: 276, endPoint x: 950, endPoint y: 299, distance: 721.7
copy tbody "Joy Uba (GST/10012/A) Sun May 18 2025 22,876.00 Tue, 05 Aug 2025 15:52:19 GMT P…"
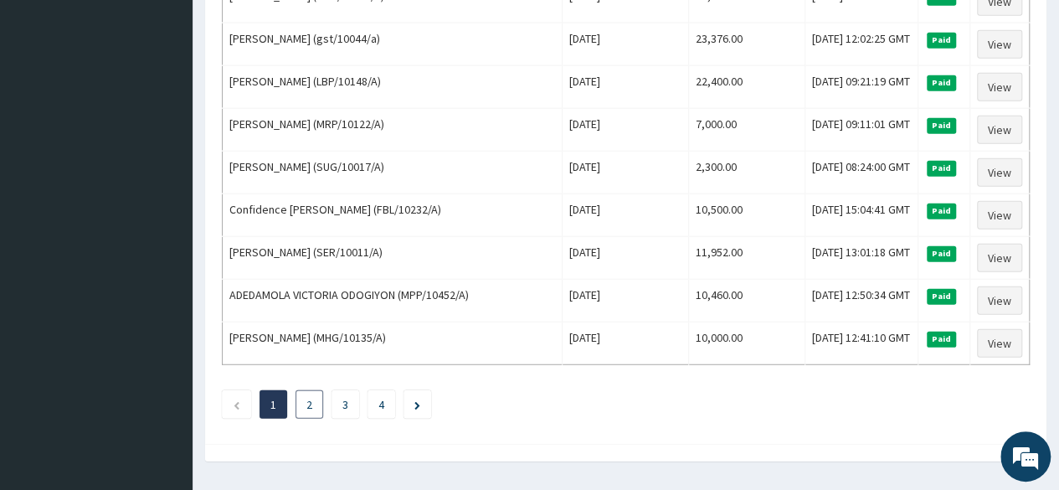
click at [305, 390] on li "2" at bounding box center [309, 404] width 28 height 28
click at [311, 397] on link "2" at bounding box center [309, 404] width 6 height 15
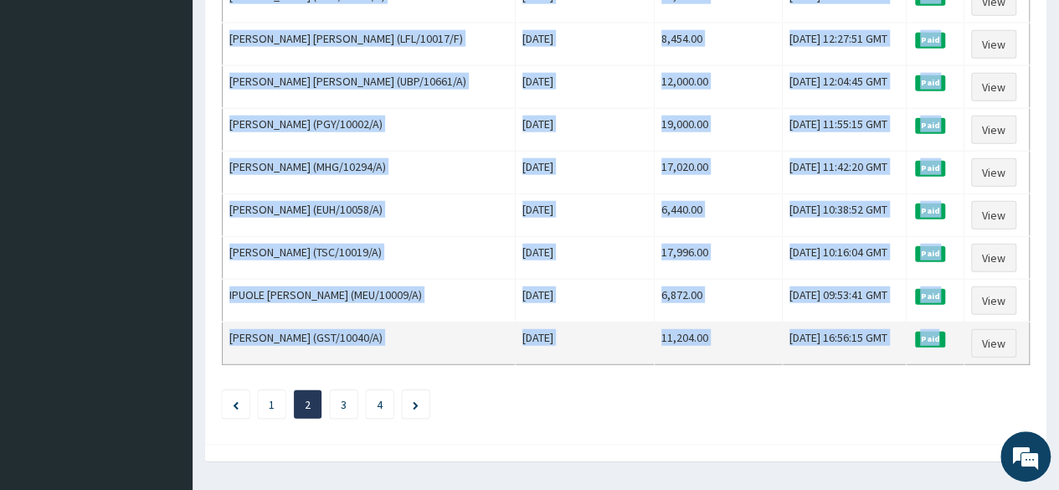
drag, startPoint x: 264, startPoint y: 272, endPoint x: 949, endPoint y: 295, distance: 684.9
copy tbody "Ifeoma Remare-Ina (VND/10450/A) Sat May 24 2025 3,500.00 Tue, 22 Jul 2025 12:33…"
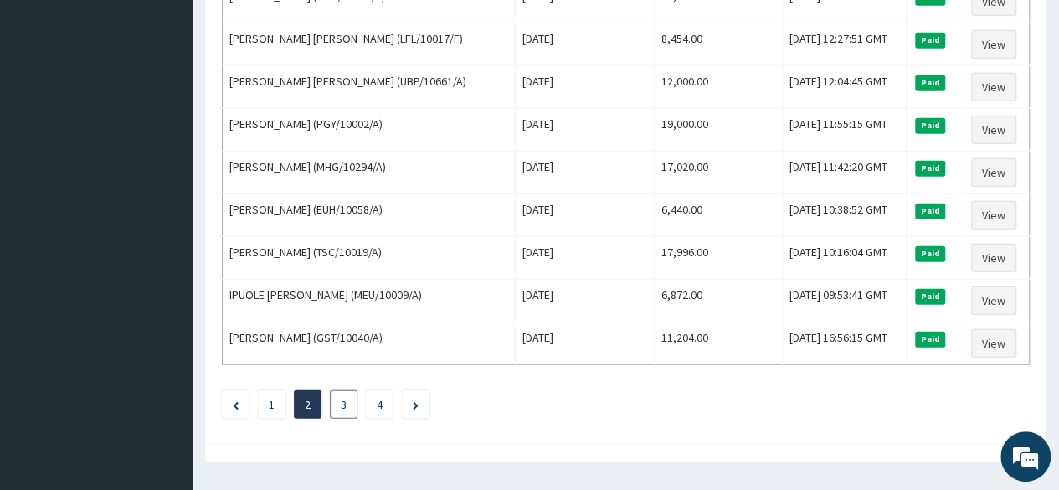
click at [339, 390] on li "3" at bounding box center [344, 404] width 28 height 28
click at [341, 390] on li "3" at bounding box center [344, 404] width 28 height 28
click at [351, 390] on li "3" at bounding box center [344, 404] width 28 height 28
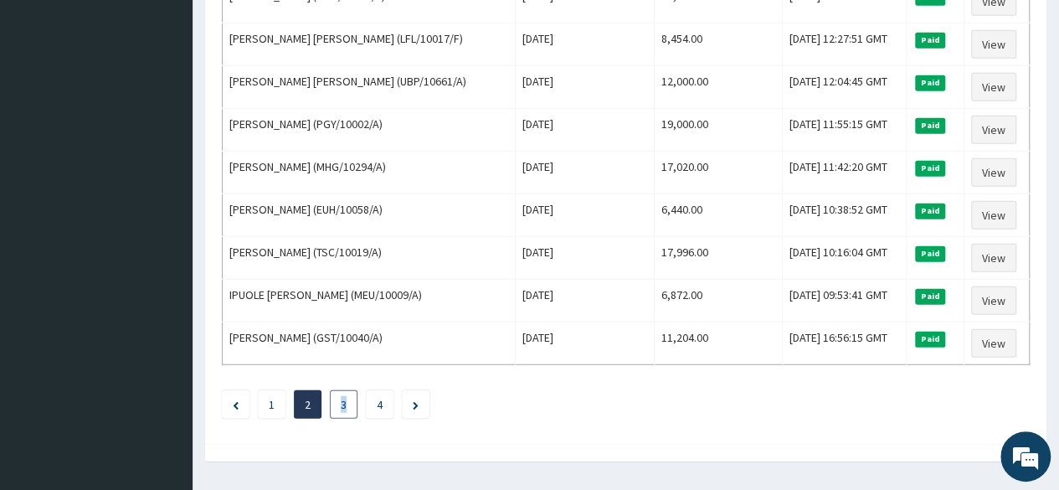
click at [351, 390] on li "3" at bounding box center [344, 404] width 28 height 28
click at [559, 390] on ul "1 2 3 4" at bounding box center [626, 404] width 808 height 28
click at [351, 390] on li "3" at bounding box center [344, 404] width 28 height 28
click at [346, 397] on link "3" at bounding box center [344, 404] width 6 height 15
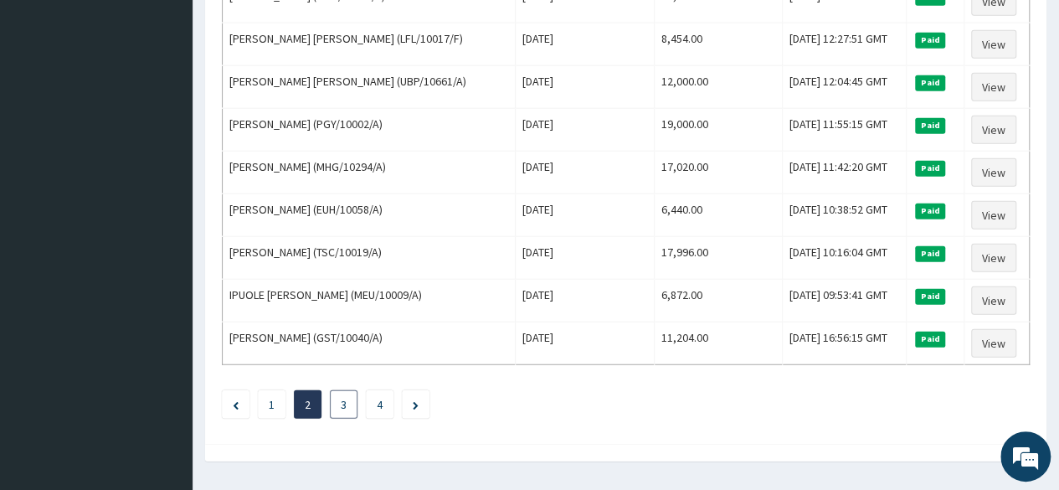
scroll to position [0, 0]
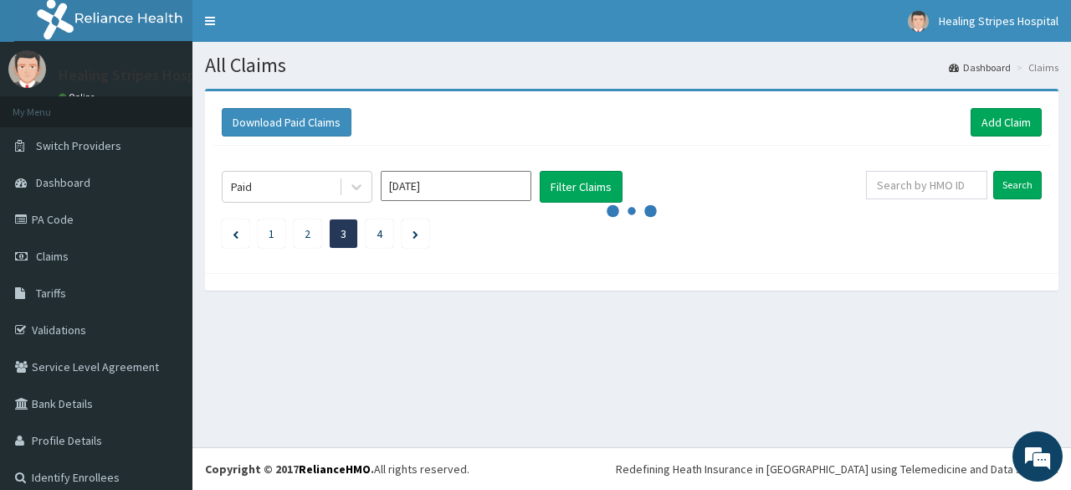
click at [346, 361] on div "All Claims Dashboard Claims Download Paid Claims Add Claim × Note you can only …" at bounding box center [631, 244] width 879 height 405
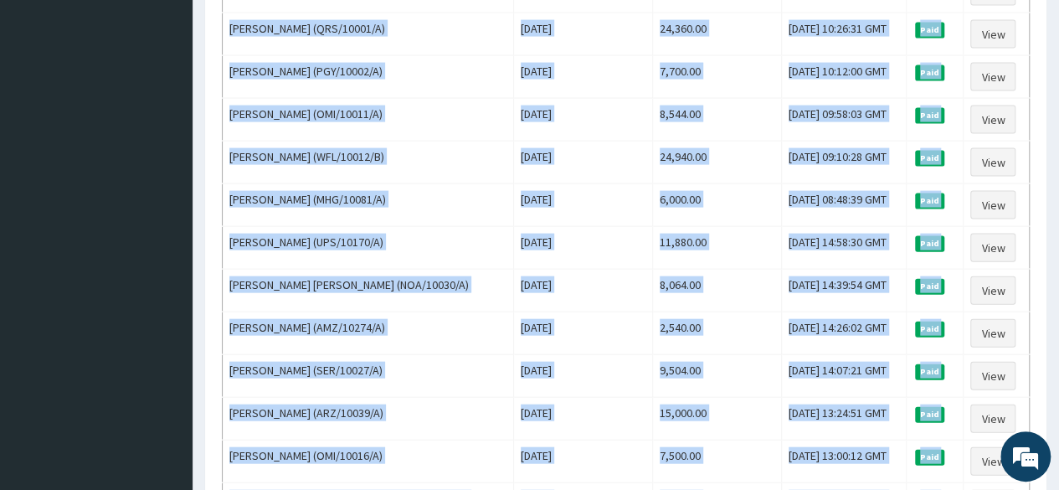
scroll to position [2036, 0]
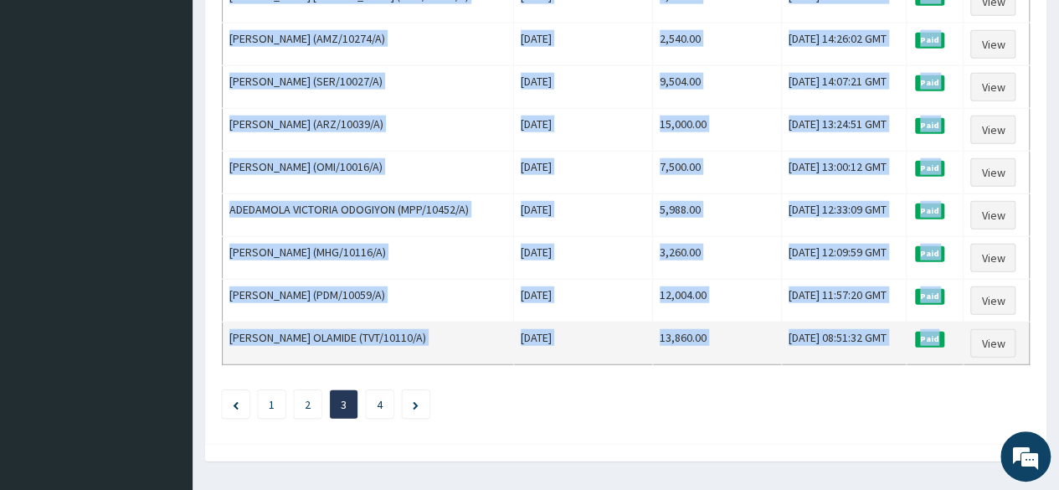
drag, startPoint x: 228, startPoint y: 275, endPoint x: 954, endPoint y: 307, distance: 726.2
copy tbody "Emmanuel Adoh (CSH/10055/A) Thu May 15 2025 3,344.00 Mon, 14 Jul 2025 16:32:09 …"
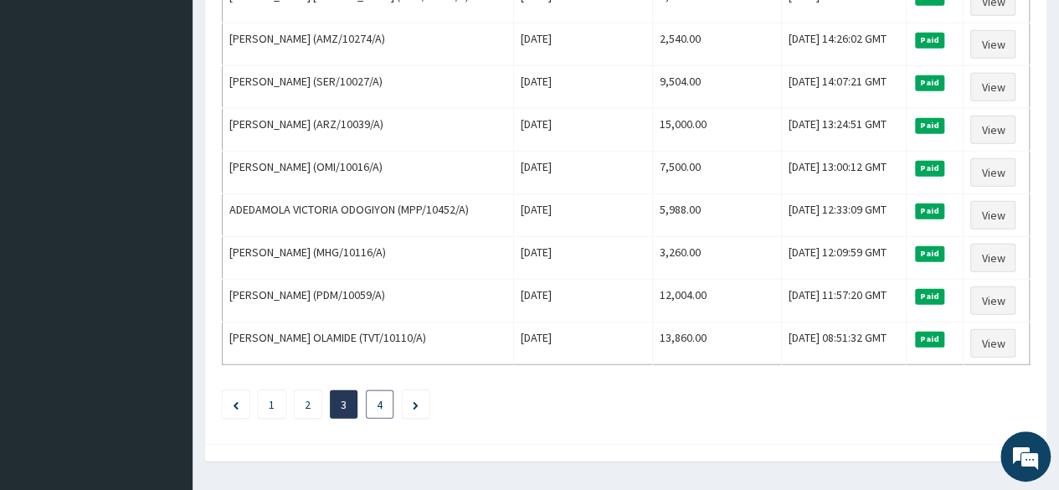
click at [386, 390] on li "4" at bounding box center [380, 404] width 28 height 28
click at [385, 390] on li "4" at bounding box center [380, 404] width 28 height 28
click at [374, 390] on li "4" at bounding box center [380, 404] width 28 height 28
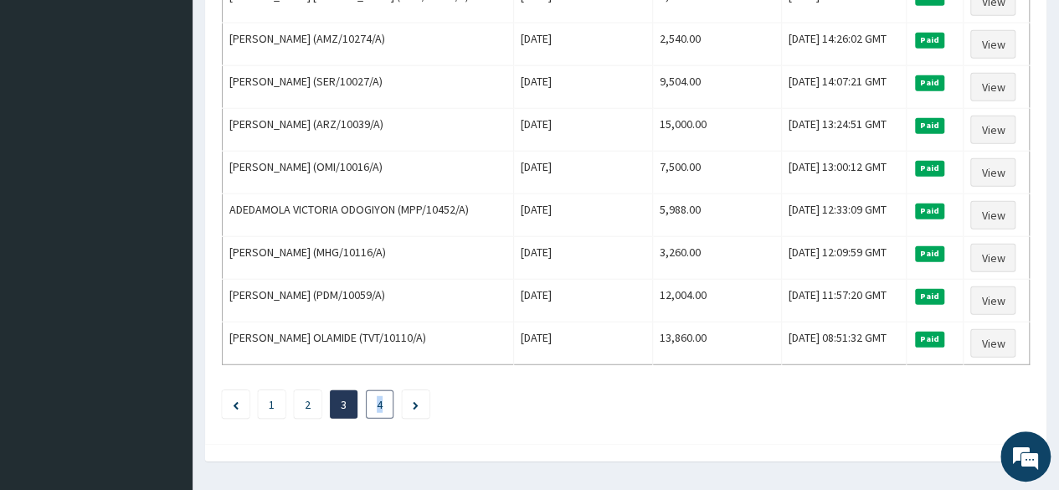
click at [374, 390] on li "4" at bounding box center [380, 404] width 28 height 28
click at [377, 390] on li "4" at bounding box center [380, 404] width 28 height 28
click at [393, 390] on li "4" at bounding box center [380, 404] width 28 height 28
click at [386, 390] on li "4" at bounding box center [380, 404] width 28 height 28
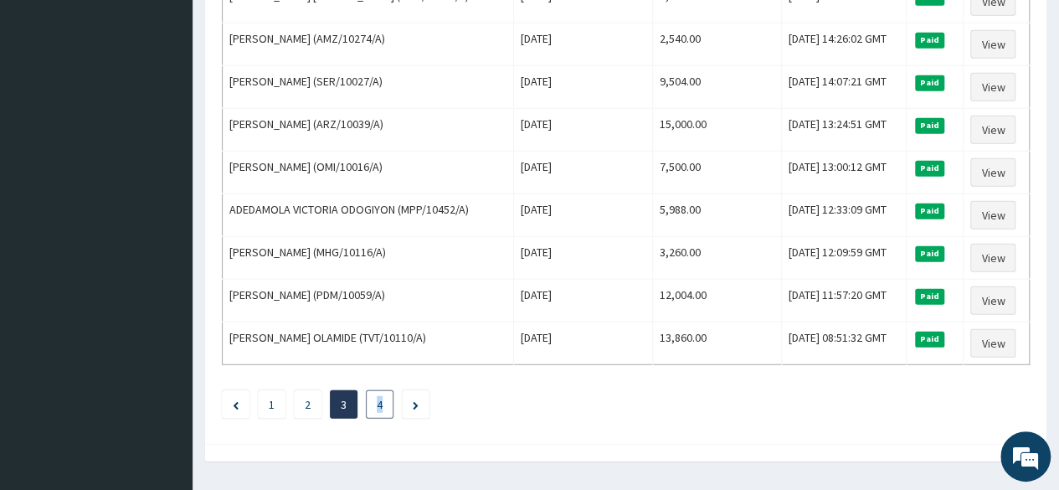
click at [386, 390] on li "4" at bounding box center [380, 404] width 28 height 28
click at [511, 390] on ul "1 2 3 4" at bounding box center [626, 404] width 808 height 28
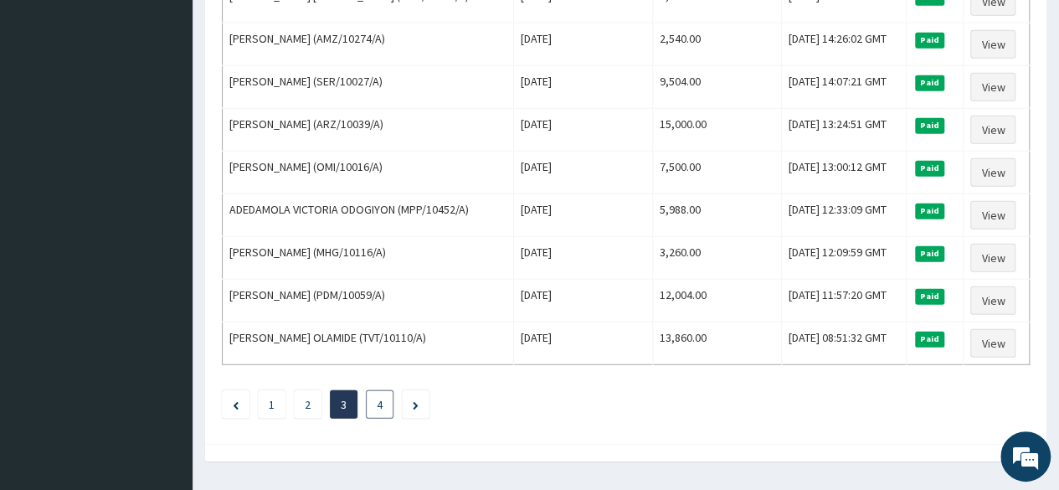
click at [381, 397] on link "4" at bounding box center [380, 404] width 6 height 15
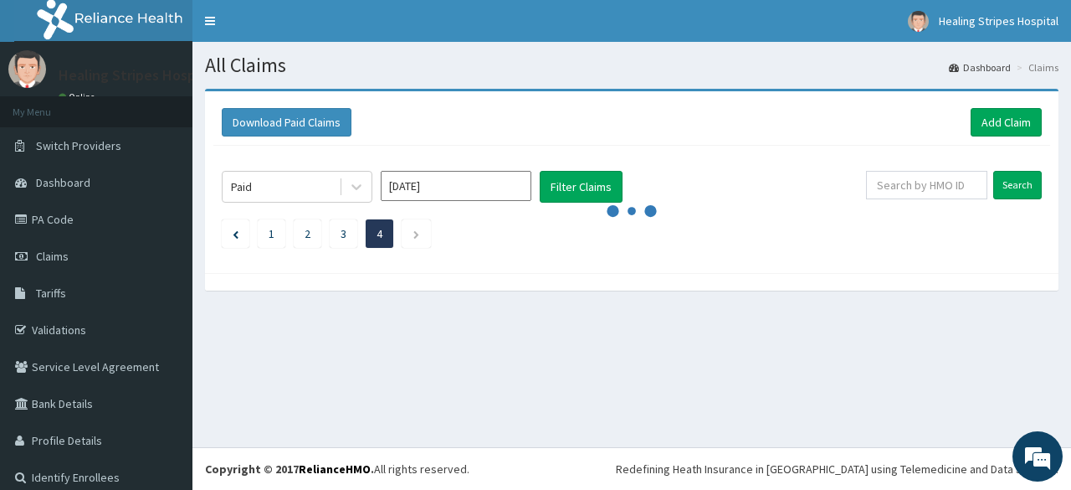
click at [381, 360] on div "All Claims Dashboard Claims Download Paid Claims Add Claim × Note you can only …" at bounding box center [631, 244] width 879 height 405
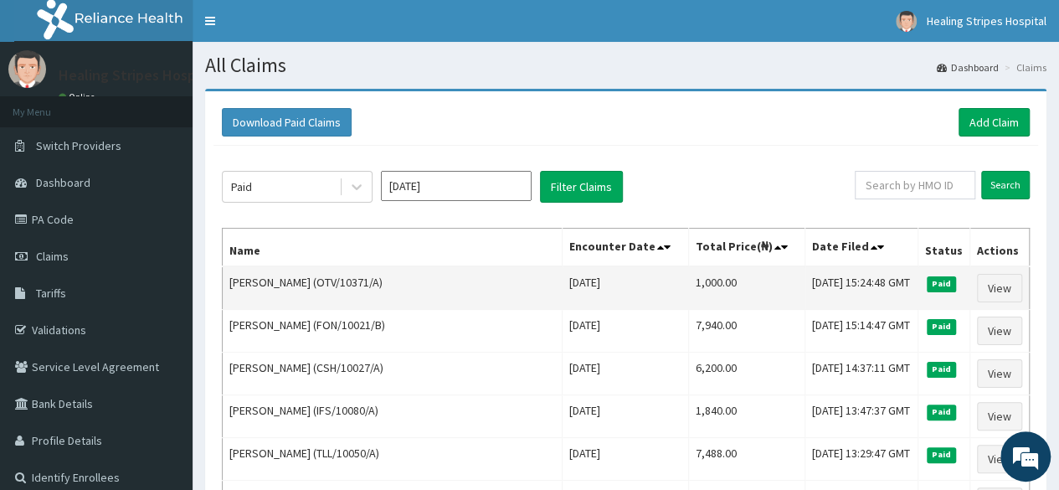
click at [231, 280] on td "THELMA NJOKU (OTV/10371/A)" at bounding box center [393, 288] width 340 height 44
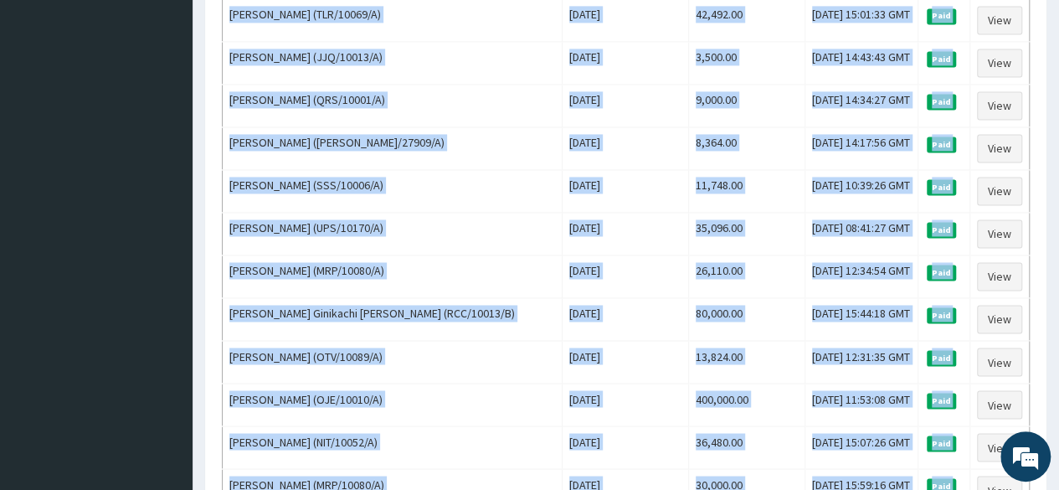
scroll to position [1492, 0]
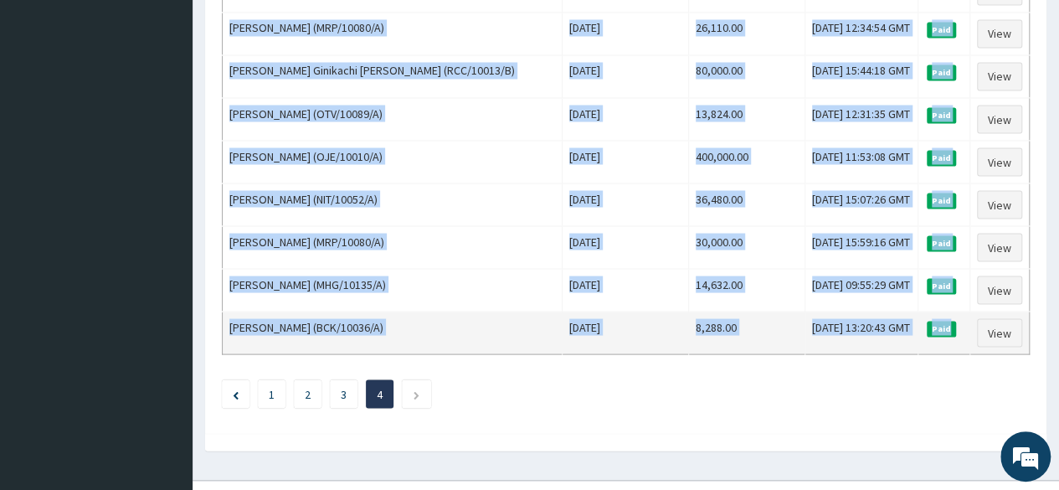
drag, startPoint x: 226, startPoint y: 279, endPoint x: 950, endPoint y: 293, distance: 724.0
copy tbody "THELMA NJOKU (OTV/10371/A) Thu May 08 2025 1,000.00 Fri, 04 Jul 2025 15:24:48 G…"
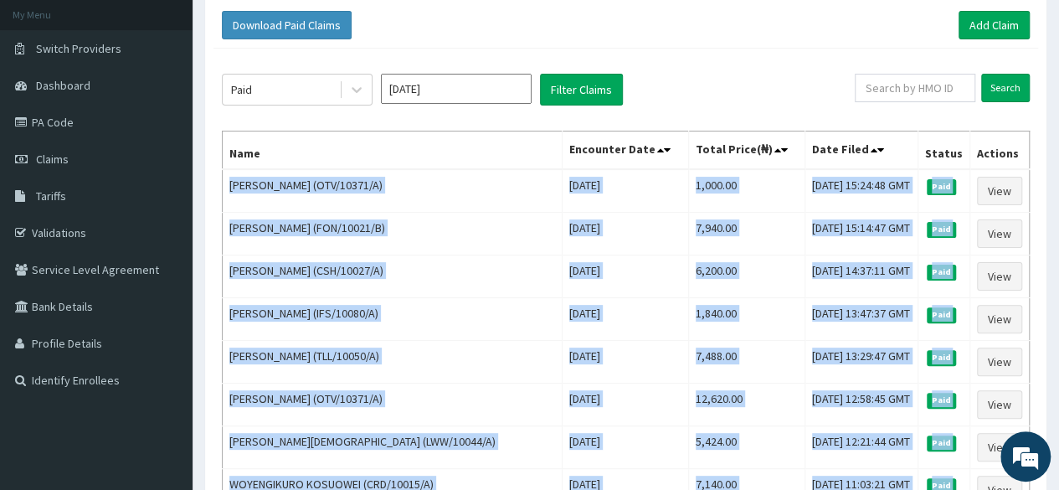
scroll to position [0, 0]
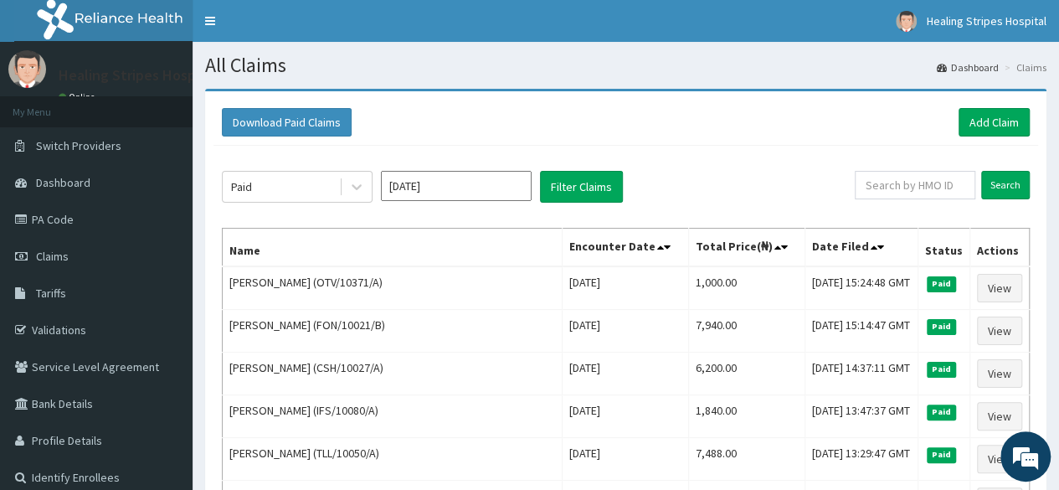
click at [469, 190] on input "May 2025" at bounding box center [456, 186] width 151 height 30
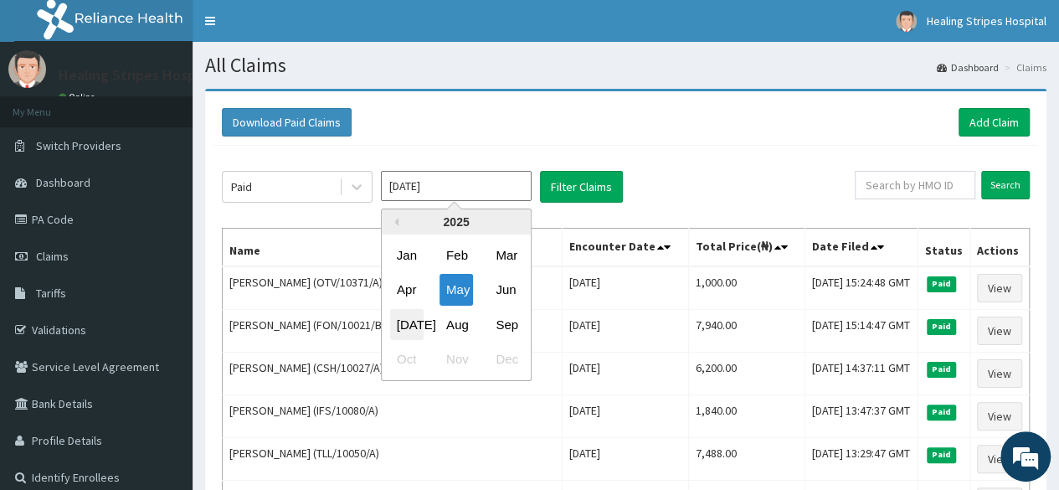
click at [423, 319] on div "Jul" at bounding box center [406, 324] width 33 height 31
type input "Jul 2025"
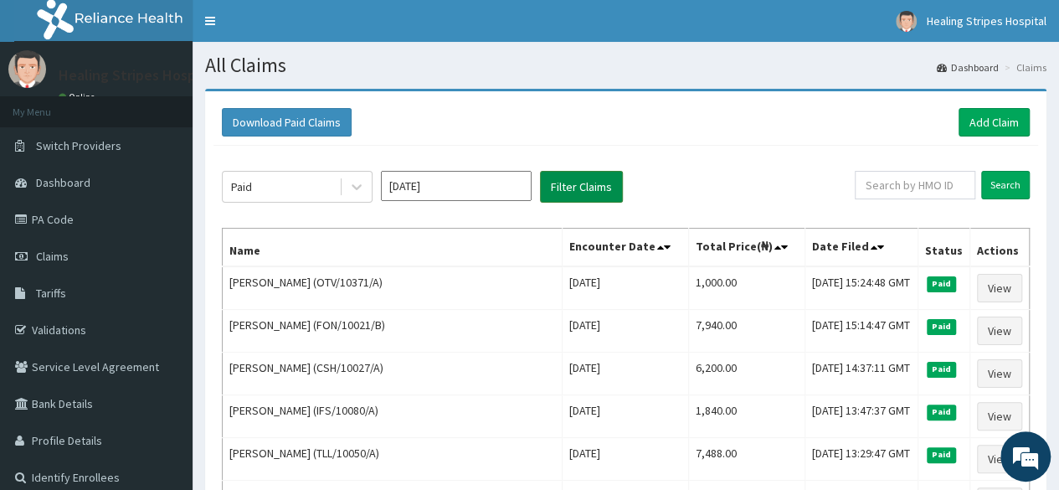
click at [590, 190] on button "Filter Claims" at bounding box center [581, 187] width 83 height 32
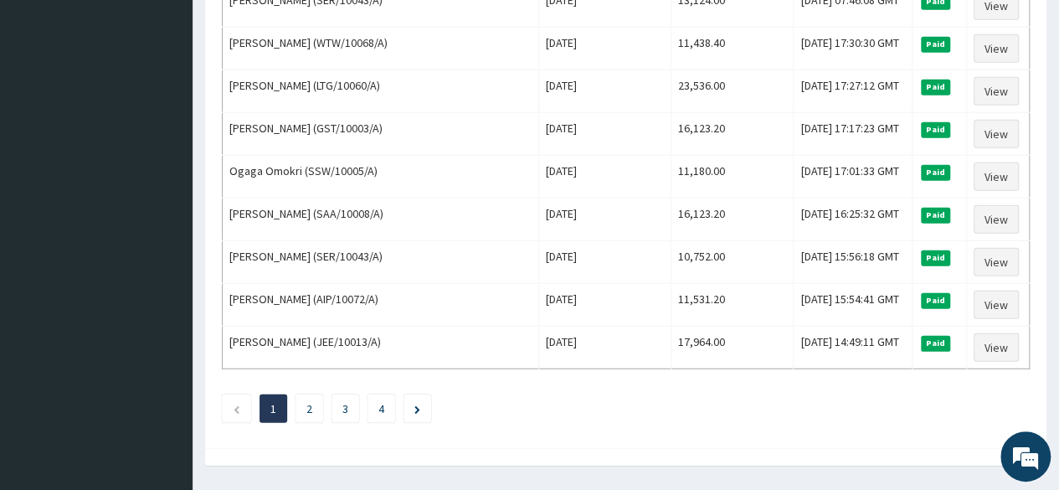
scroll to position [2036, 0]
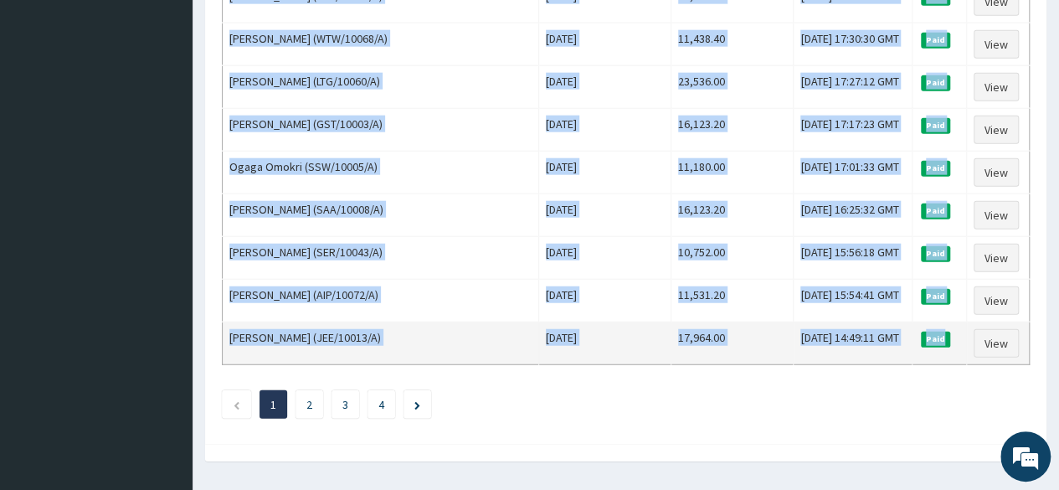
drag, startPoint x: 225, startPoint y: 198, endPoint x: 951, endPoint y: 302, distance: 732.9
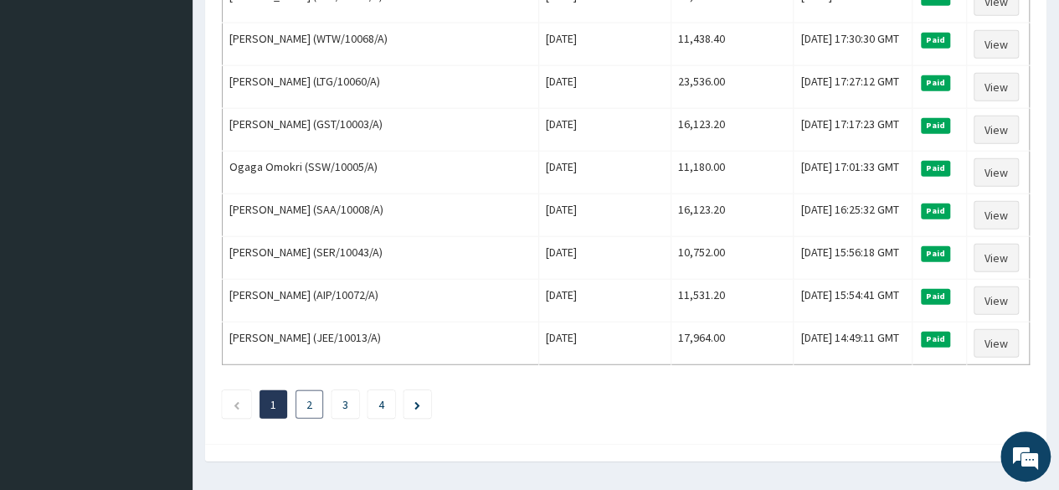
click at [303, 390] on li "2" at bounding box center [309, 404] width 28 height 28
click at [316, 390] on li "2" at bounding box center [309, 404] width 28 height 28
click at [312, 397] on link "2" at bounding box center [309, 404] width 6 height 15
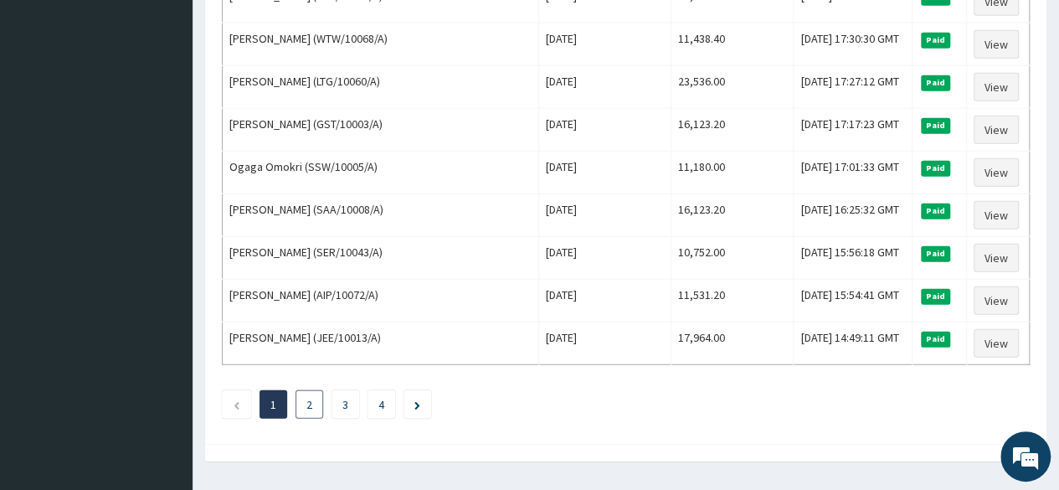
scroll to position [0, 0]
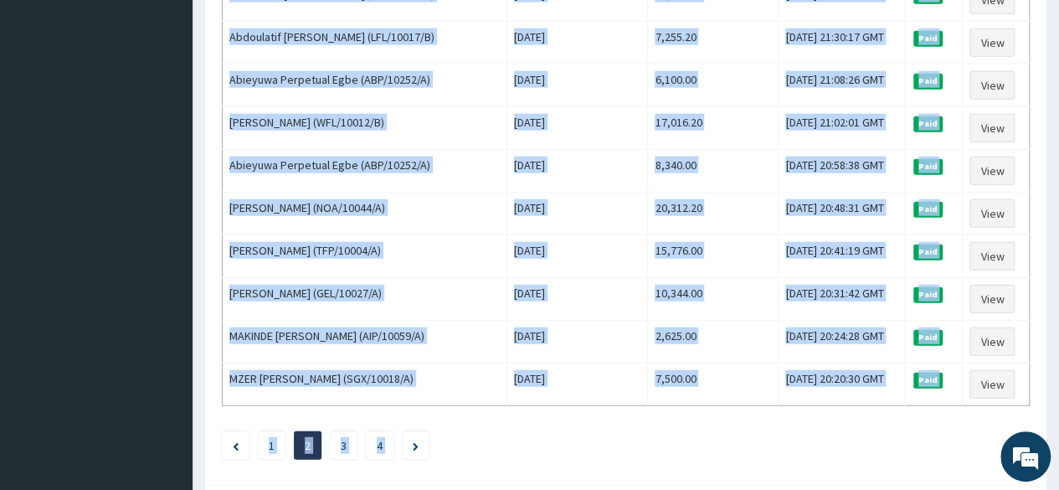
scroll to position [2036, 0]
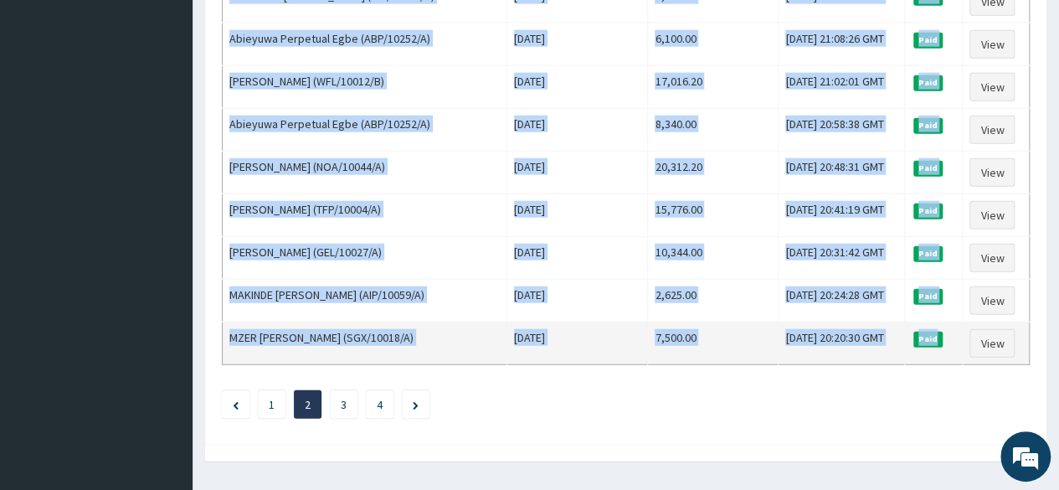
drag, startPoint x: 226, startPoint y: 279, endPoint x: 947, endPoint y: 309, distance: 722.0
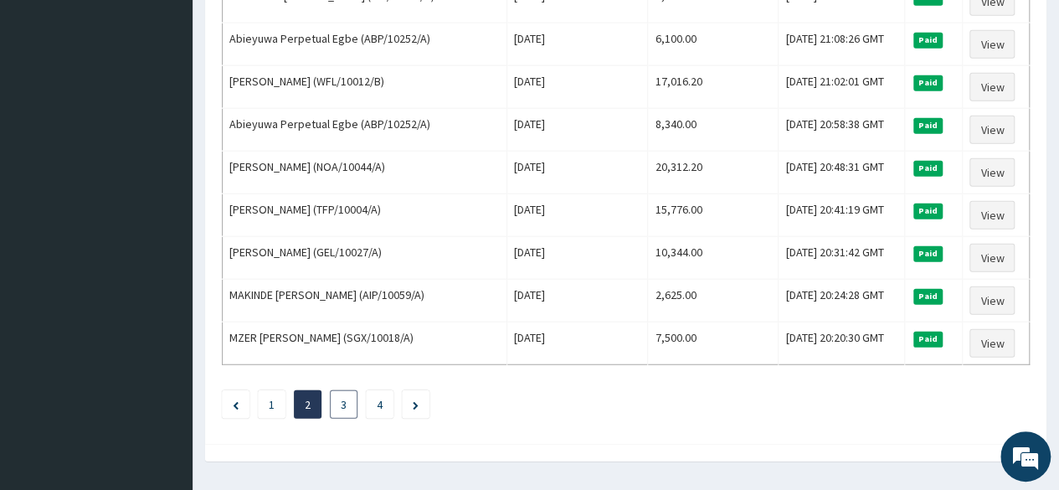
click at [350, 390] on li "3" at bounding box center [344, 404] width 28 height 28
click at [349, 390] on li "3" at bounding box center [344, 404] width 28 height 28
click at [350, 390] on li "3" at bounding box center [344, 404] width 28 height 28
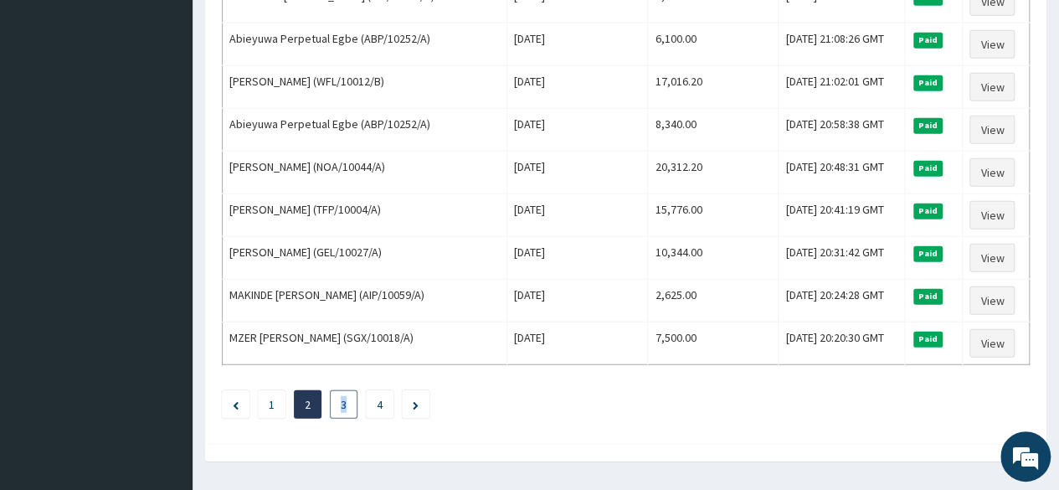
click at [350, 390] on li "3" at bounding box center [344, 404] width 28 height 28
click at [435, 390] on ul "1 2 3 4" at bounding box center [626, 404] width 808 height 28
click at [356, 390] on li "3" at bounding box center [344, 404] width 28 height 28
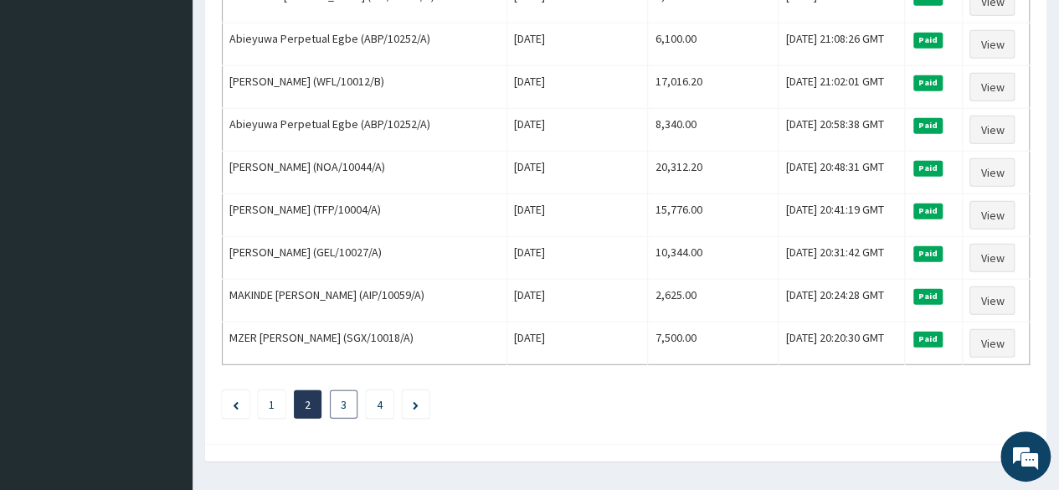
click at [343, 397] on link "3" at bounding box center [344, 404] width 6 height 15
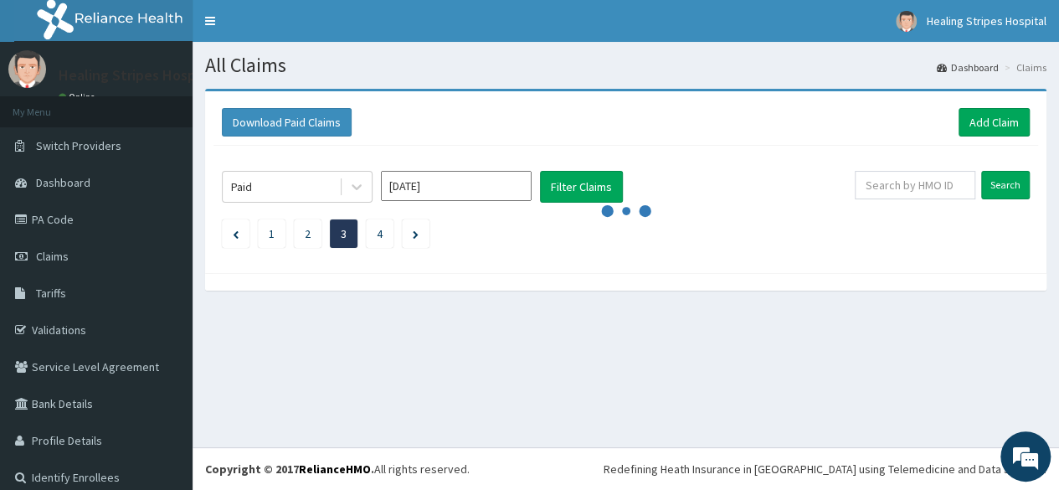
scroll to position [0, 0]
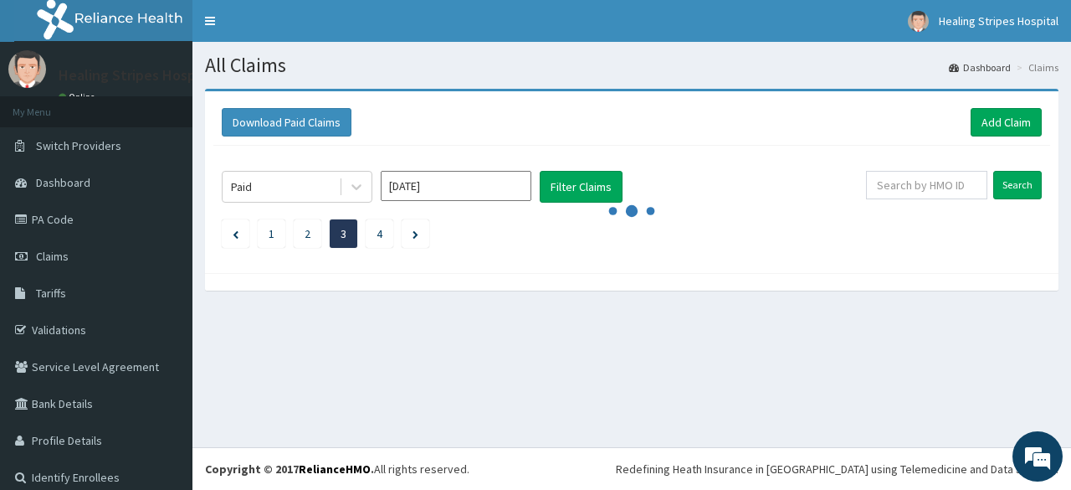
click at [343, 364] on div "All Claims Dashboard Claims Download Paid Claims Add Claim × Note you can only …" at bounding box center [631, 244] width 879 height 405
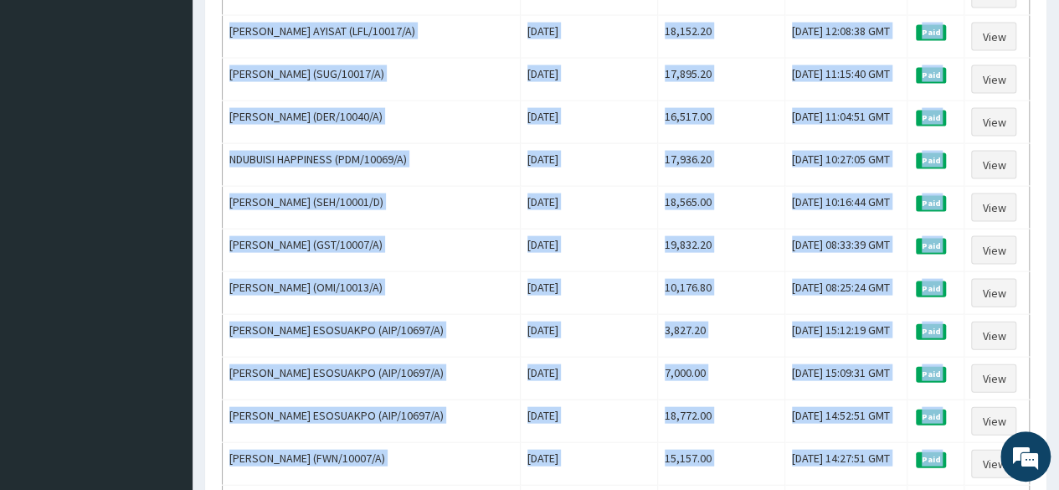
scroll to position [2036, 0]
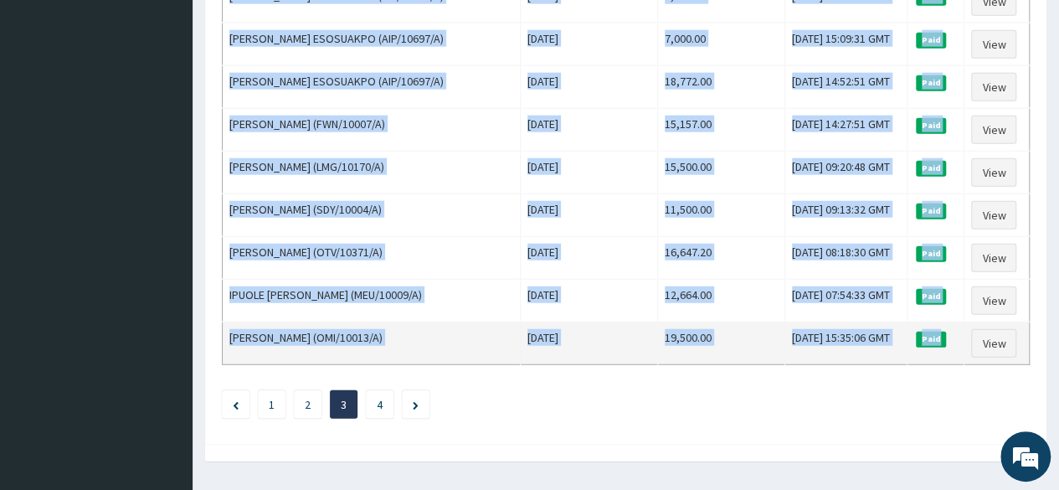
drag, startPoint x: 231, startPoint y: 275, endPoint x: 956, endPoint y: 300, distance: 725.1
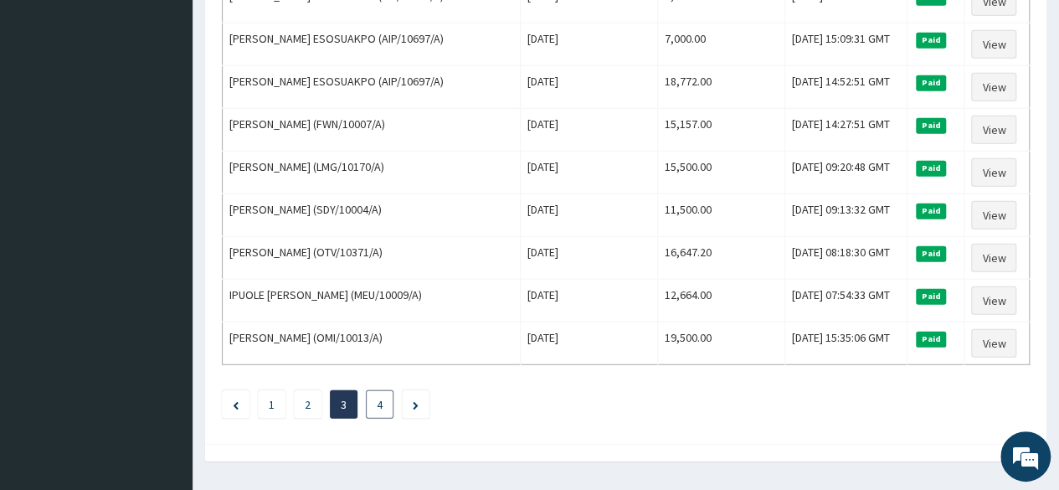
click at [380, 397] on link "4" at bounding box center [380, 404] width 6 height 15
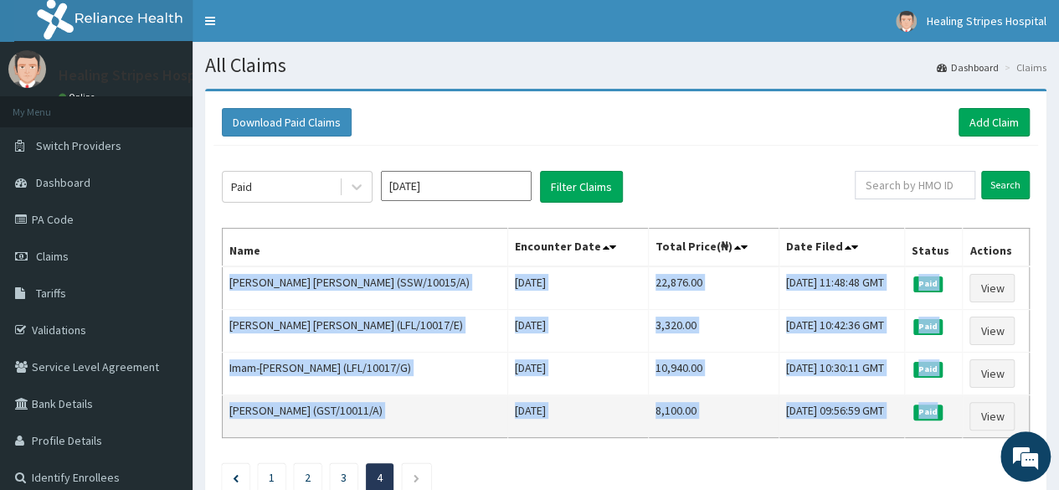
drag, startPoint x: 228, startPoint y: 274, endPoint x: 880, endPoint y: 402, distance: 664.2
click at [957, 406] on tbody "AUSTINE EKOM DANIEL (SSW/10015/A) Fri Jul 11 2025 22,876.00 Fri, 01 Aug 2025 11…" at bounding box center [626, 352] width 807 height 172
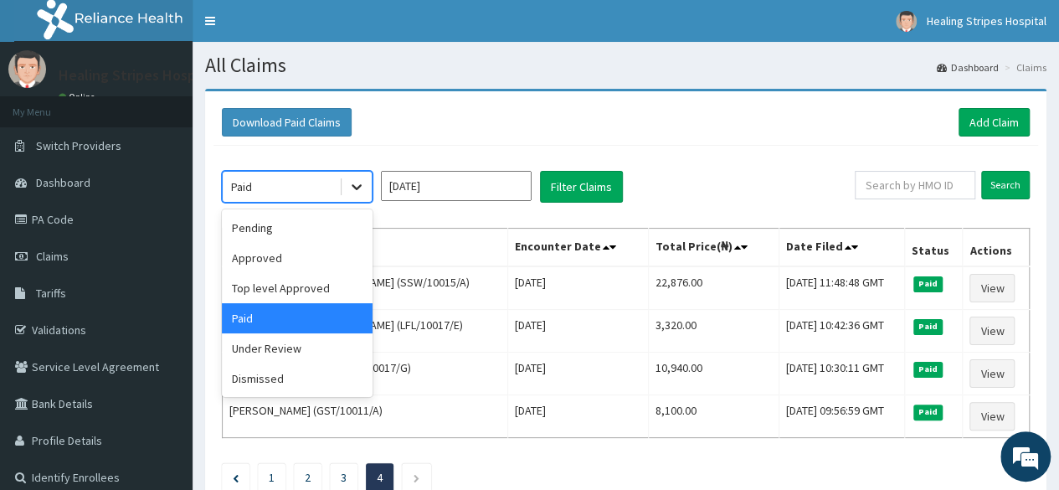
click at [356, 192] on icon at bounding box center [356, 186] width 17 height 17
click at [322, 238] on div "Pending" at bounding box center [297, 228] width 151 height 30
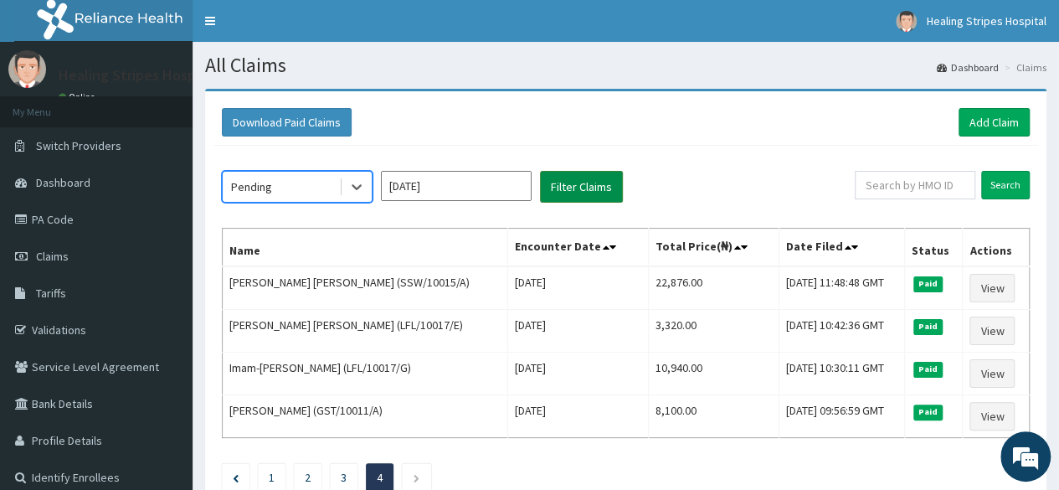
click at [571, 190] on button "Filter Claims" at bounding box center [581, 187] width 83 height 32
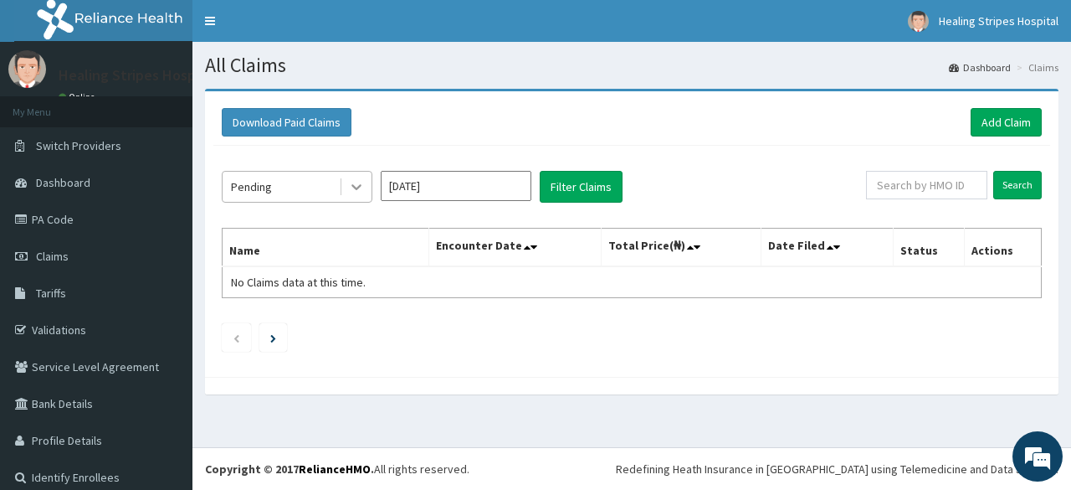
click at [357, 187] on icon at bounding box center [356, 188] width 10 height 6
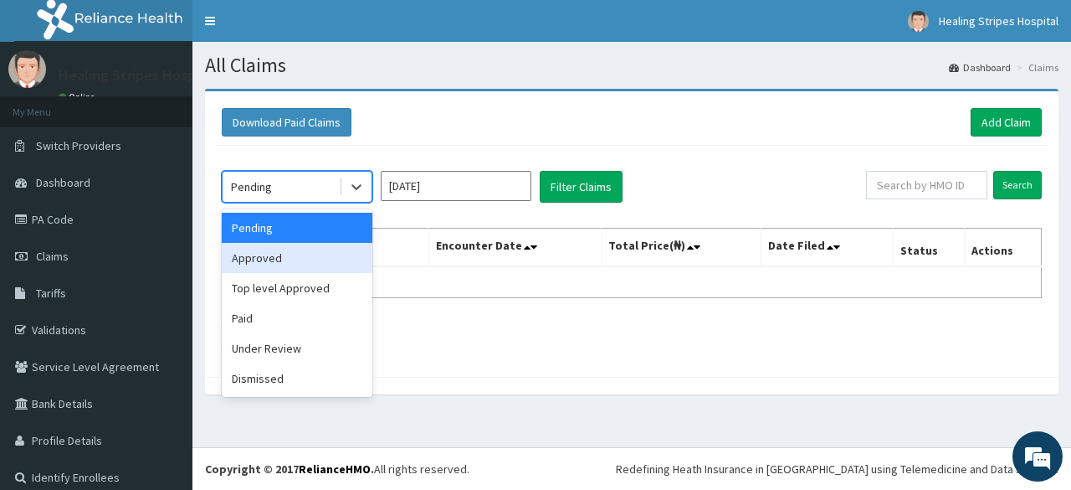
drag, startPoint x: 288, startPoint y: 260, endPoint x: 370, endPoint y: 233, distance: 86.3
click at [289, 260] on div "Approved" at bounding box center [297, 258] width 151 height 30
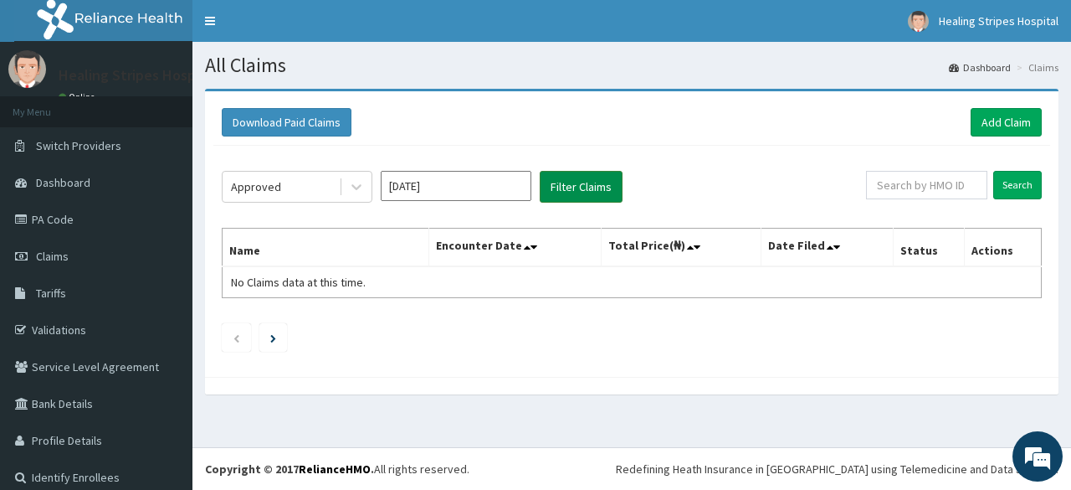
click at [592, 190] on button "Filter Claims" at bounding box center [581, 187] width 83 height 32
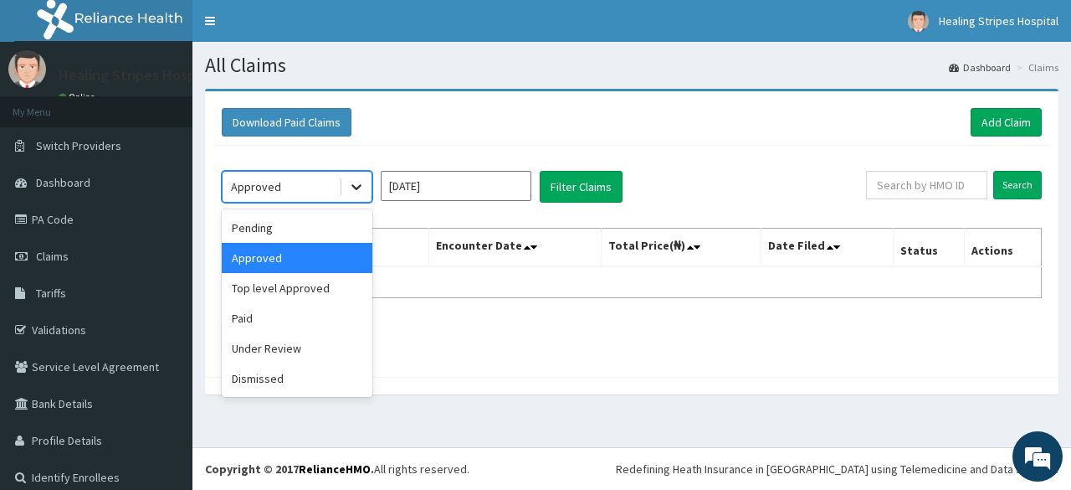
click at [356, 186] on icon at bounding box center [356, 186] width 17 height 17
drag, startPoint x: 304, startPoint y: 285, endPoint x: 530, endPoint y: 220, distance: 235.0
click at [315, 283] on div "Top level Approved" at bounding box center [297, 288] width 151 height 30
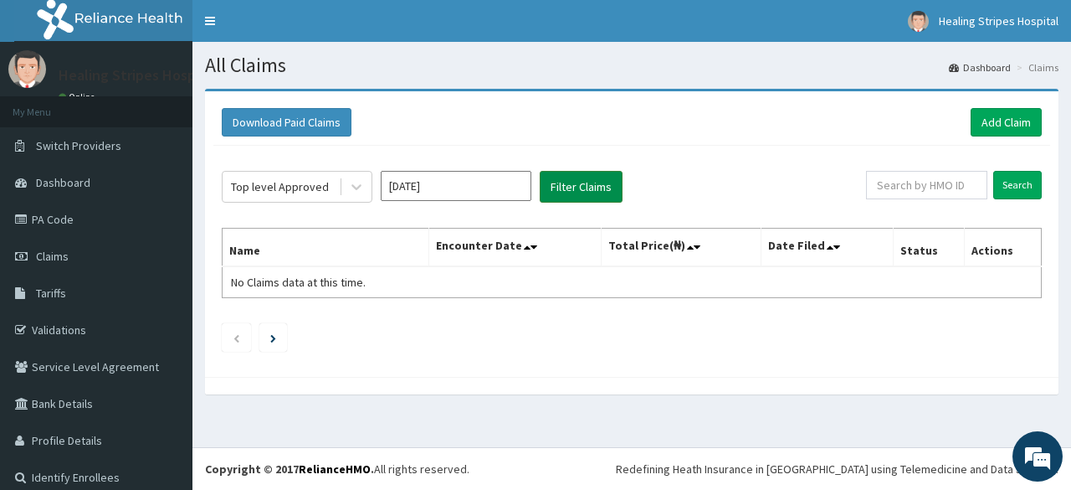
click at [587, 181] on button "Filter Claims" at bounding box center [581, 187] width 83 height 32
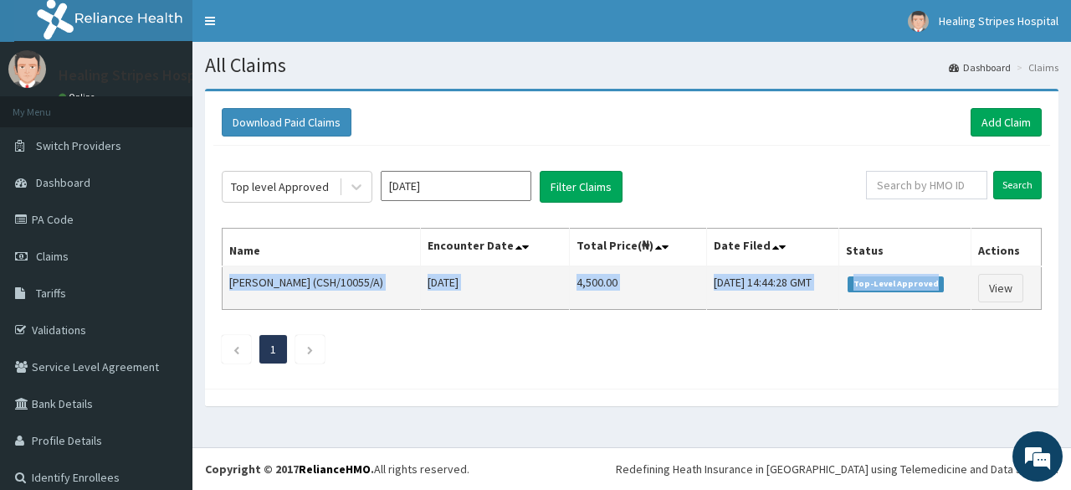
drag, startPoint x: 229, startPoint y: 280, endPoint x: 951, endPoint y: 276, distance: 721.4
click at [951, 276] on tr "Emmanuel Adoh (CSH/10055/A) Wed Jul 30 2025 4,500.00 Tue, 19 Aug 2025 14:44:28 …" at bounding box center [632, 288] width 819 height 44
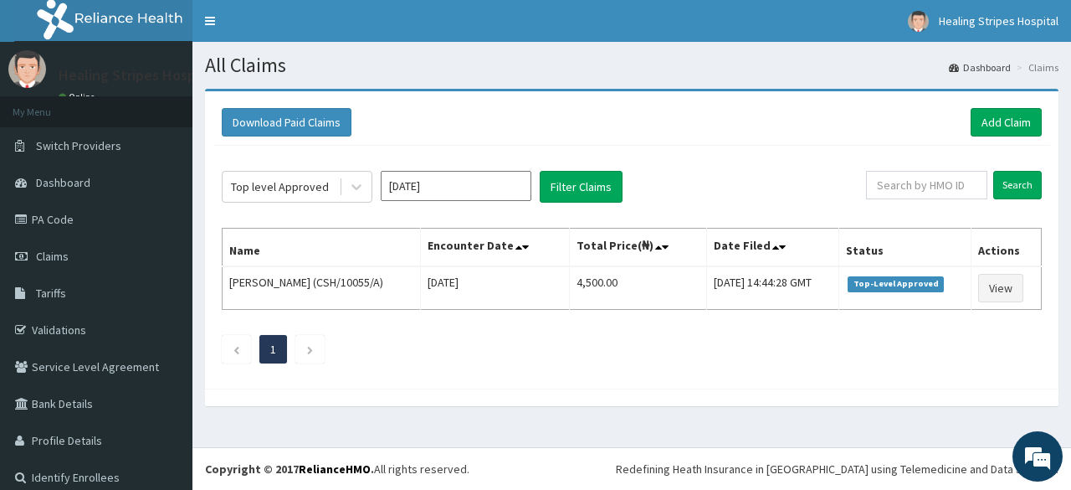
click at [459, 321] on div "Top level Approved Jul 2025 Filter Claims Search Name Encounter Date Total Pric…" at bounding box center [631, 263] width 837 height 234
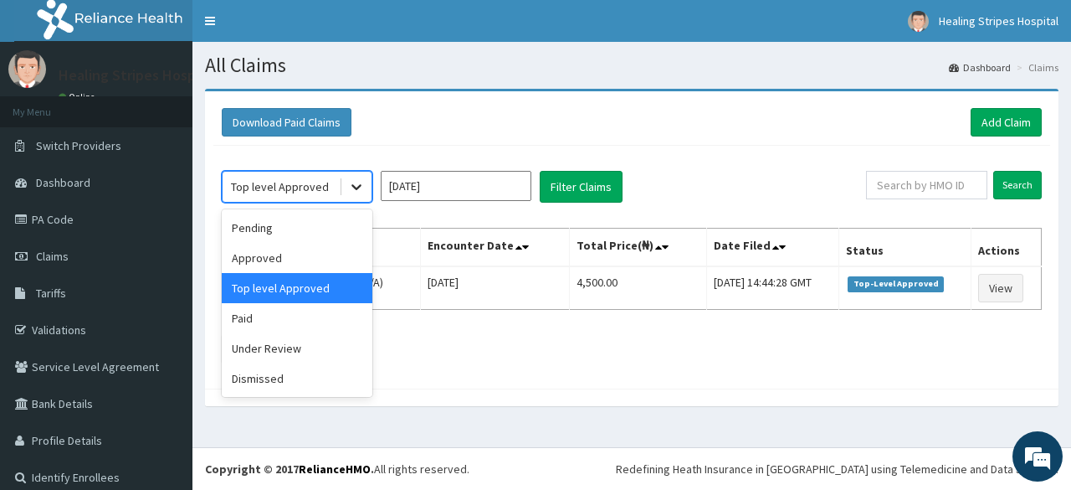
click at [352, 187] on icon at bounding box center [356, 186] width 17 height 17
click at [317, 341] on div "Under Review" at bounding box center [297, 348] width 151 height 30
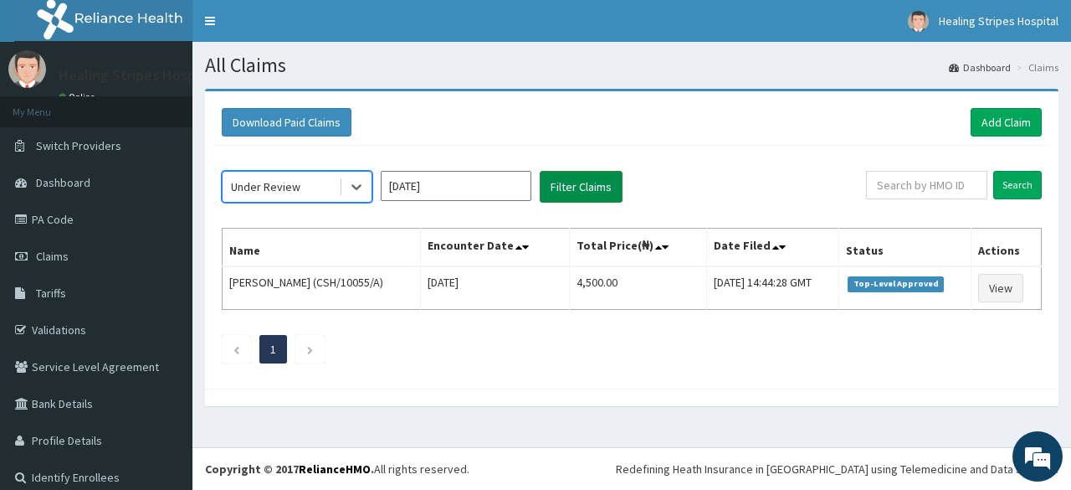
click at [574, 197] on button "Filter Claims" at bounding box center [581, 187] width 83 height 32
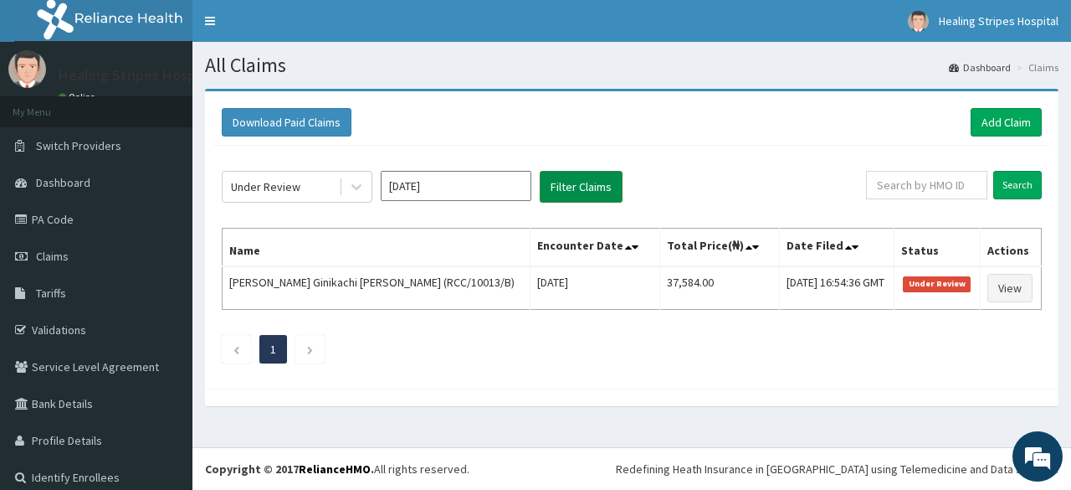
click at [574, 192] on button "Filter Claims" at bounding box center [581, 187] width 83 height 32
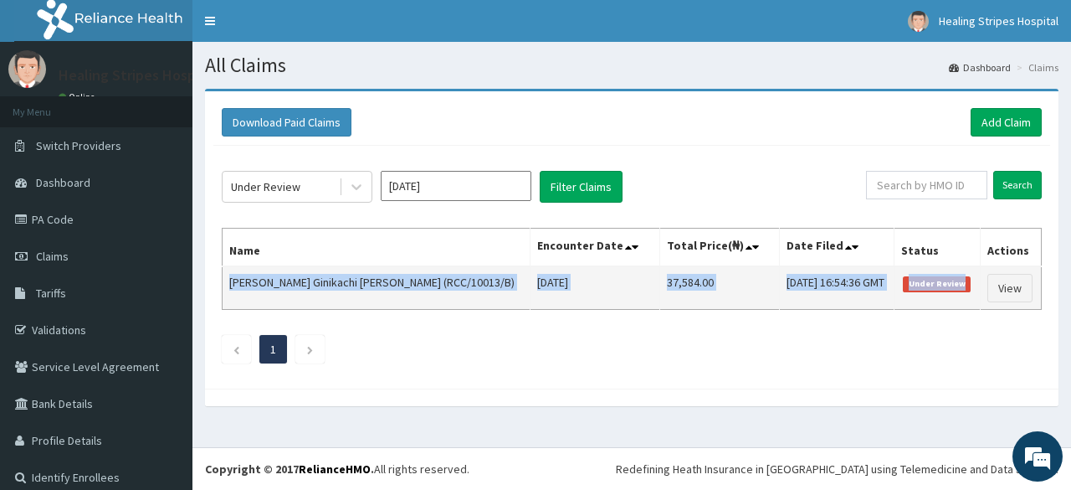
drag, startPoint x: 229, startPoint y: 277, endPoint x: 954, endPoint y: 283, distance: 724.7
click at [954, 283] on tr "Prisca Ginikachi Aligwo (RCC/10013/B) Sat Jul 19 2025 37,584.00 Wed, 13 Aug 202…" at bounding box center [632, 288] width 819 height 44
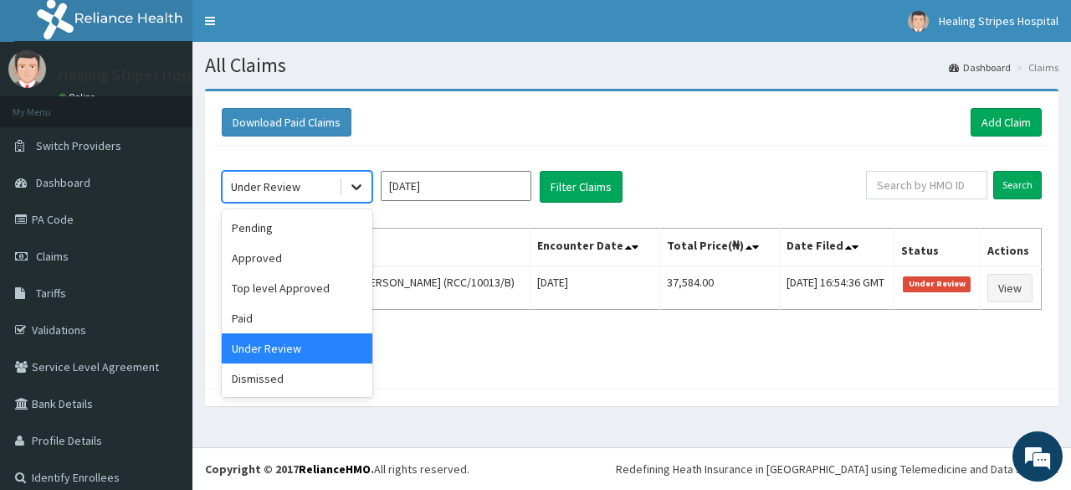
click at [352, 188] on icon at bounding box center [356, 186] width 17 height 17
click at [294, 373] on div "Dismissed" at bounding box center [297, 378] width 151 height 30
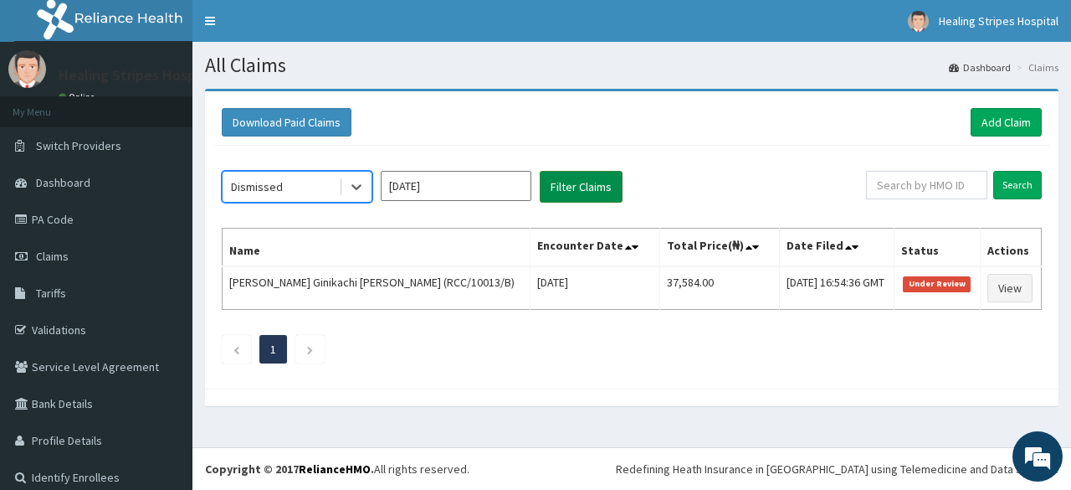
click at [577, 186] on button "Filter Claims" at bounding box center [581, 187] width 83 height 32
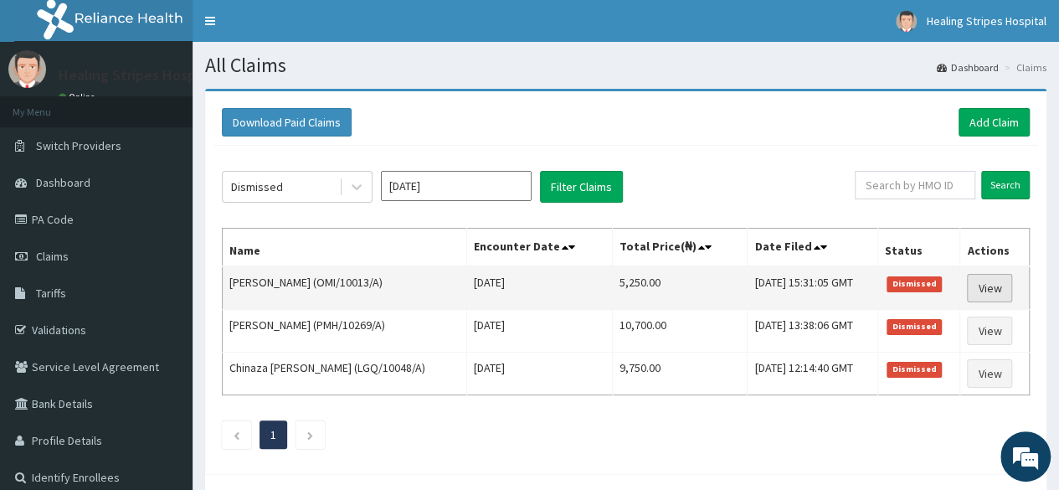
click at [989, 282] on link "View" at bounding box center [989, 288] width 45 height 28
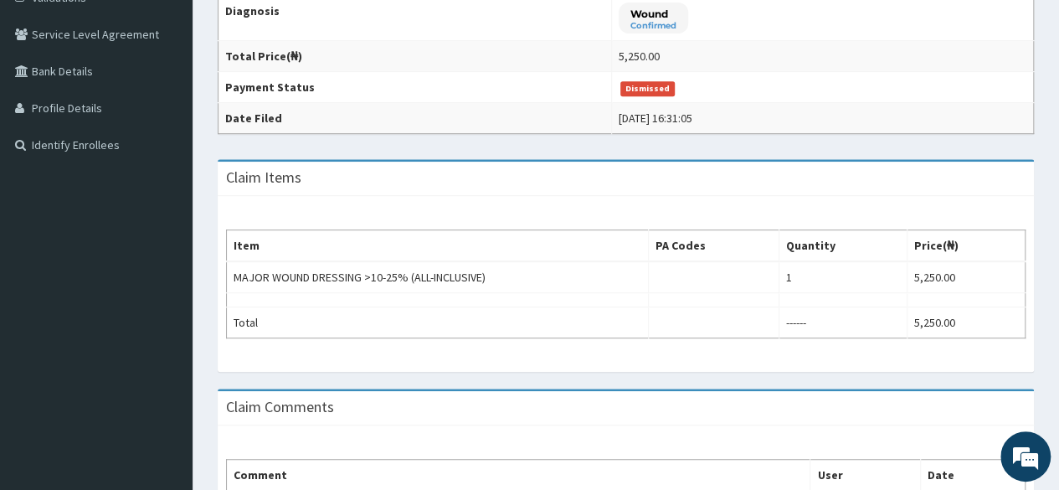
scroll to position [307, 0]
